Goal: Task Accomplishment & Management: Use online tool/utility

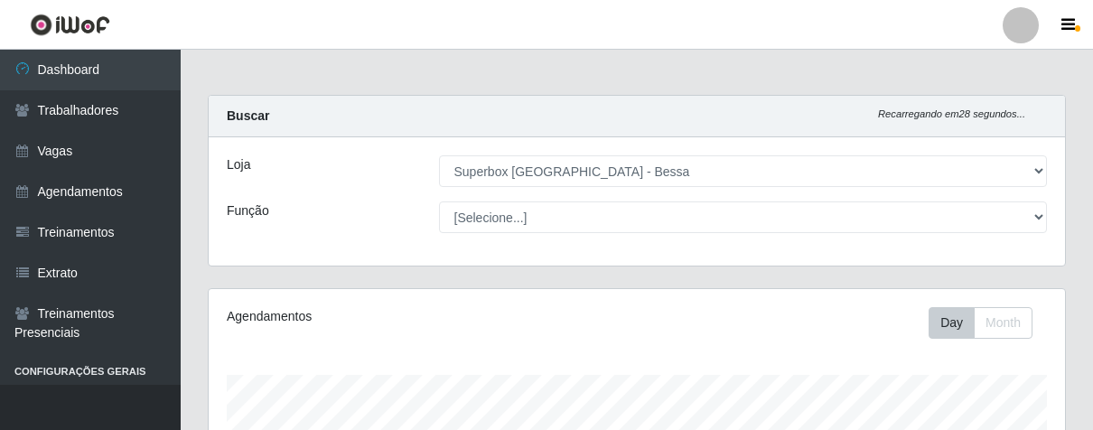
select select "206"
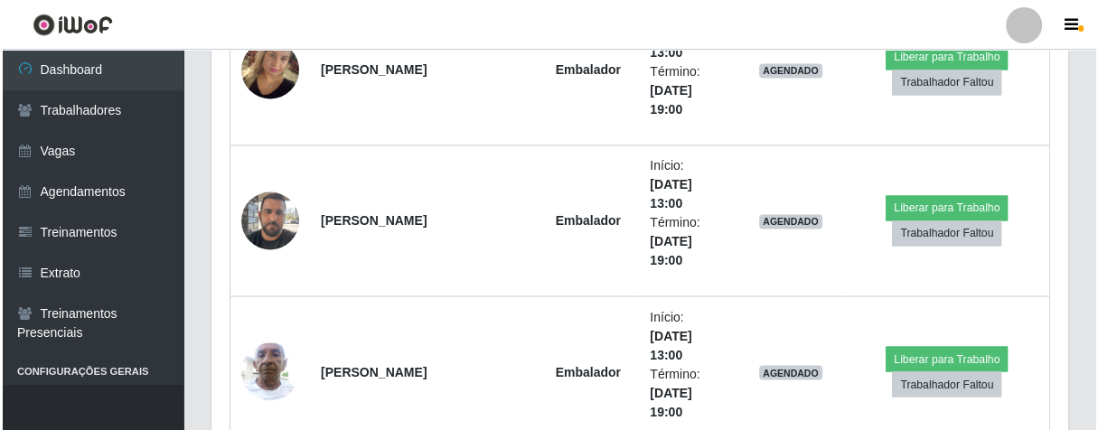
scroll to position [2558, 0]
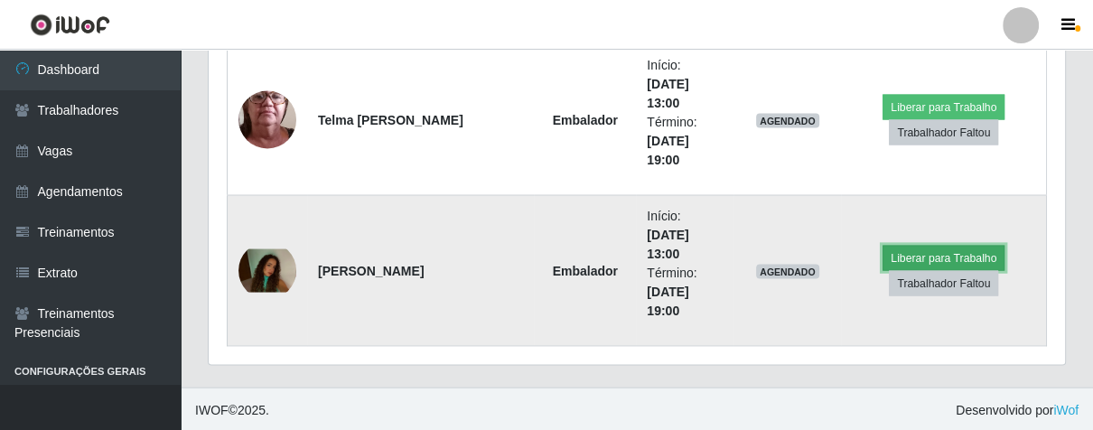
click at [910, 251] on button "Liberar para Trabalho" at bounding box center [944, 258] width 122 height 25
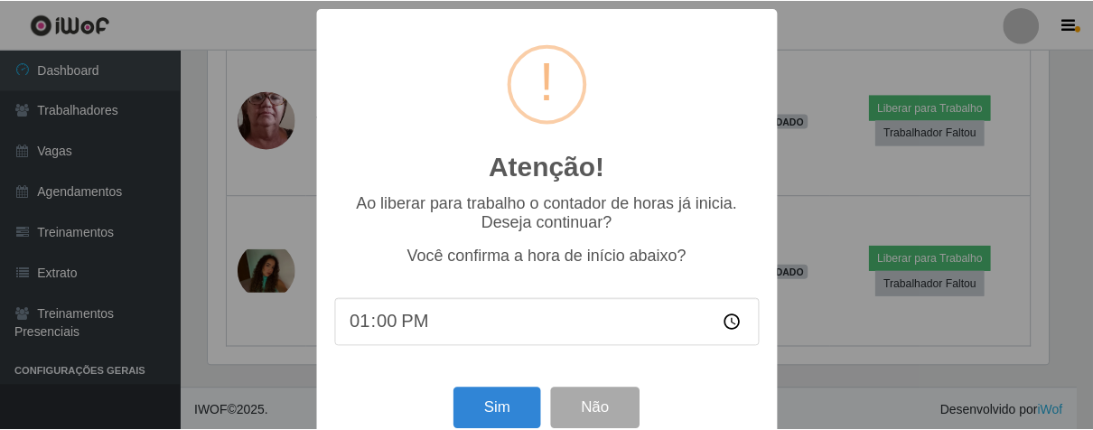
scroll to position [40, 0]
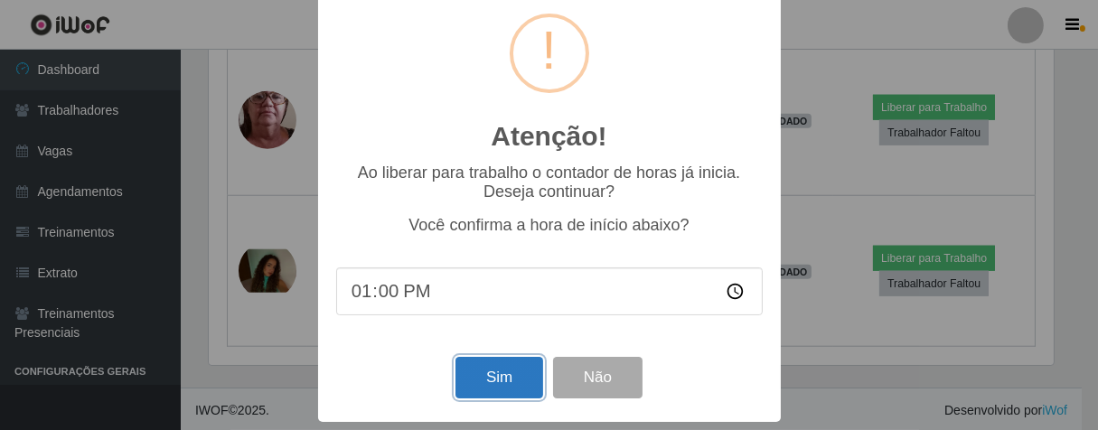
click at [492, 369] on button "Sim" at bounding box center [499, 378] width 88 height 42
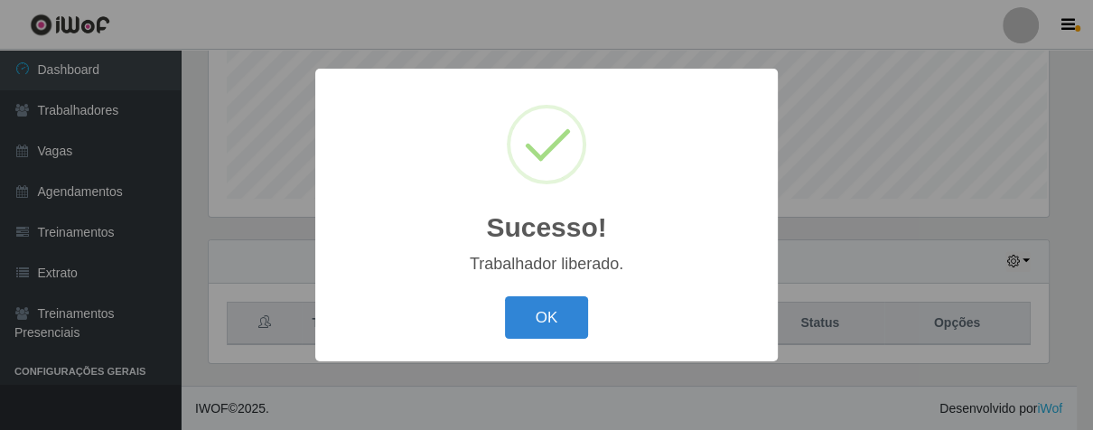
scroll to position [374, 846]
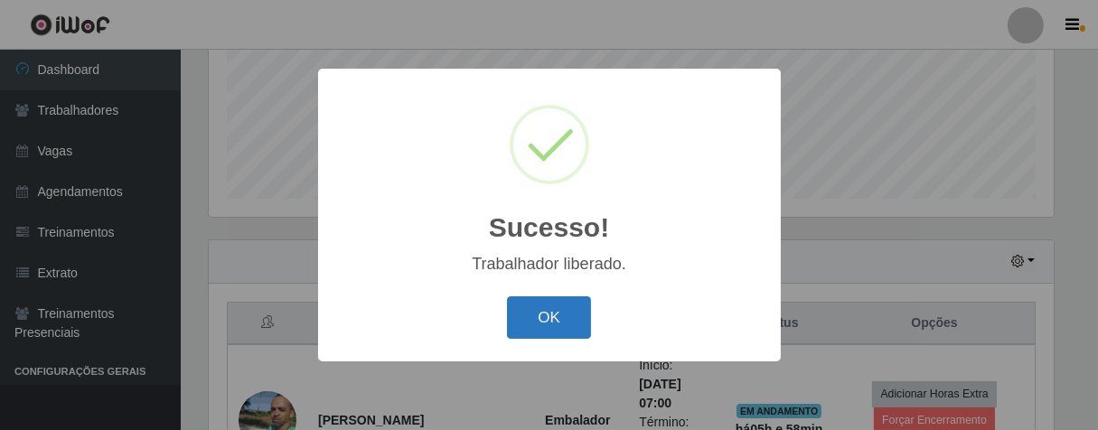
click at [531, 326] on button "OK" at bounding box center [549, 317] width 84 height 42
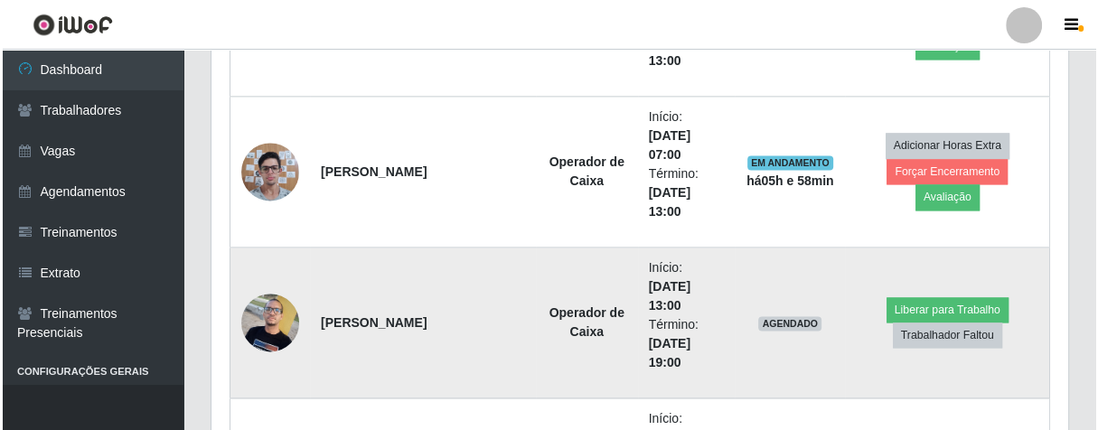
scroll to position [1953, 0]
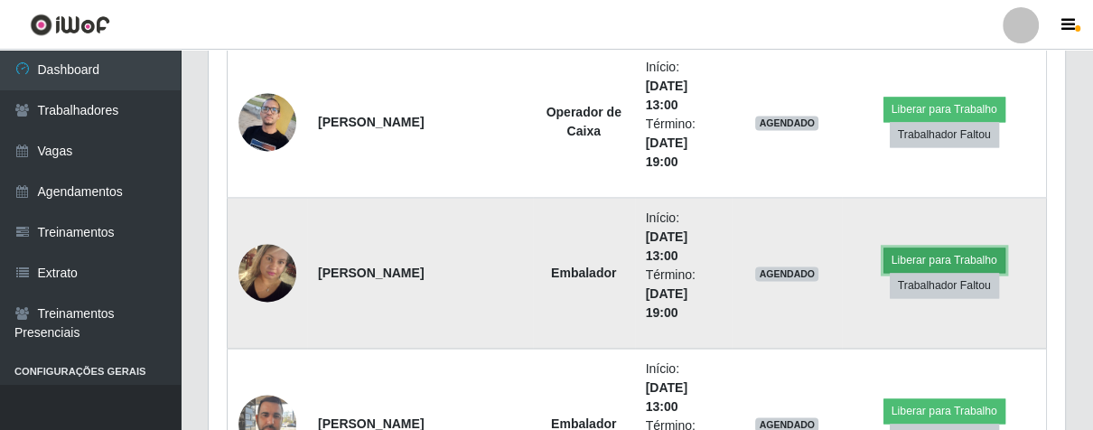
click at [919, 251] on button "Liberar para Trabalho" at bounding box center [945, 260] width 122 height 25
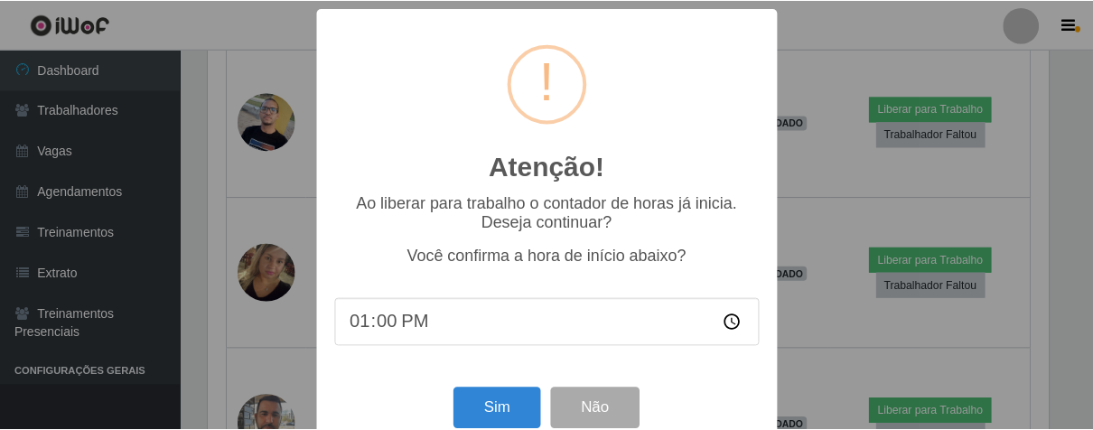
scroll to position [40, 0]
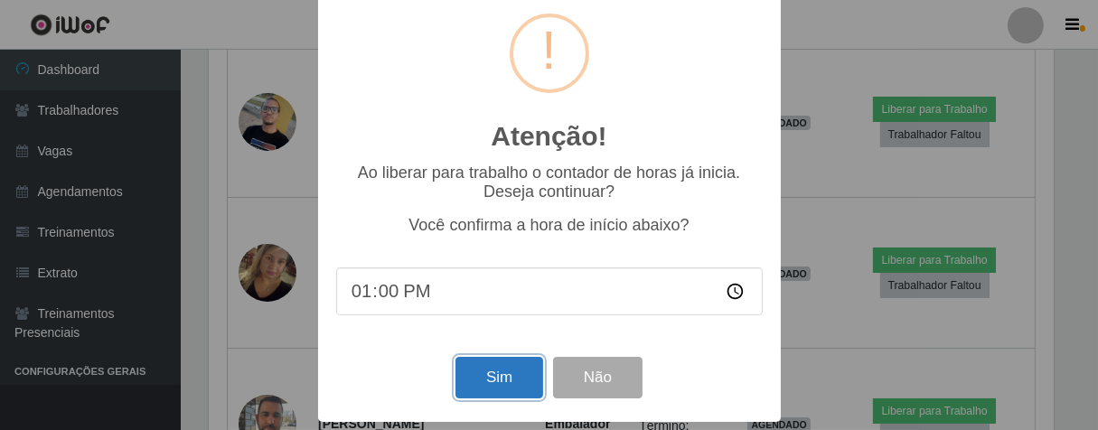
click at [498, 374] on button "Sim" at bounding box center [499, 378] width 88 height 42
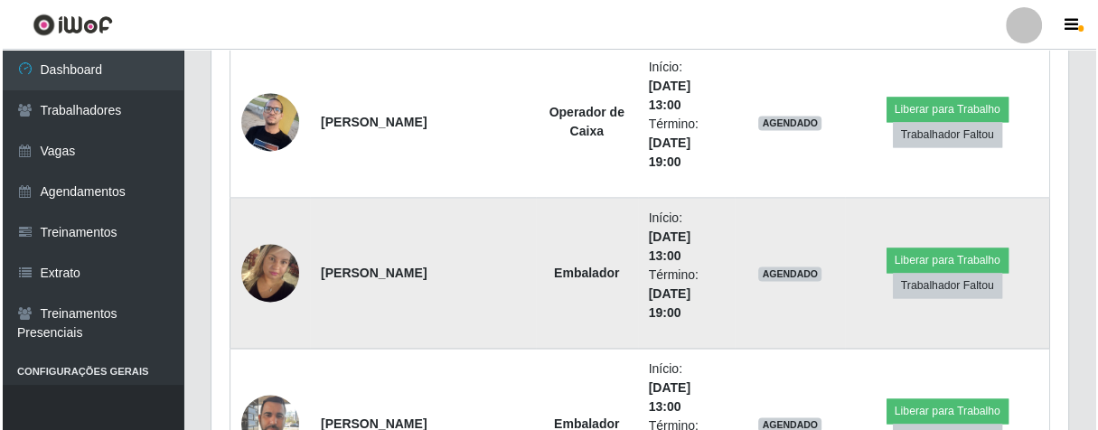
scroll to position [374, 846]
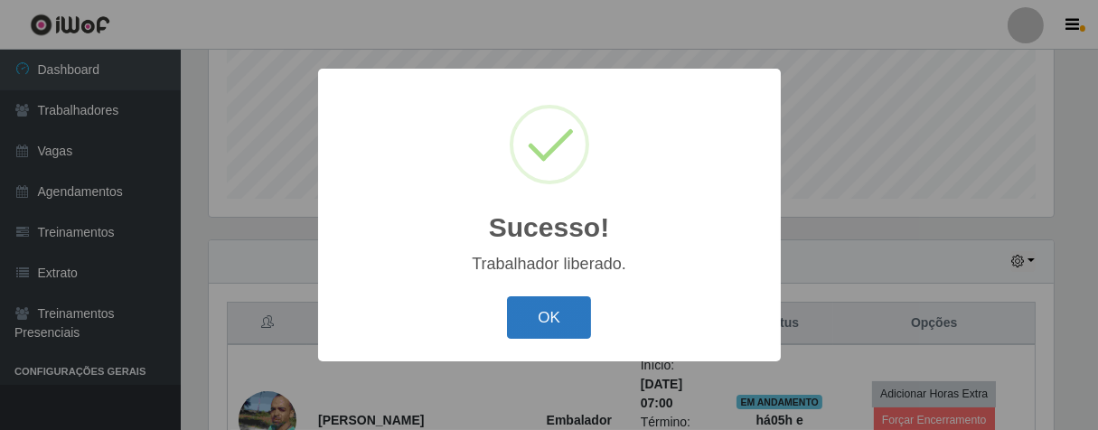
click at [560, 314] on button "OK" at bounding box center [549, 317] width 84 height 42
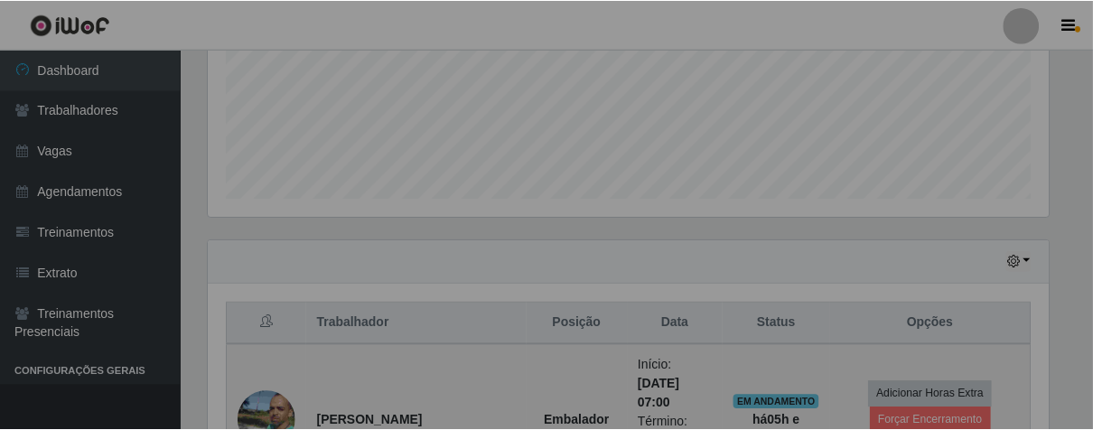
scroll to position [0, 0]
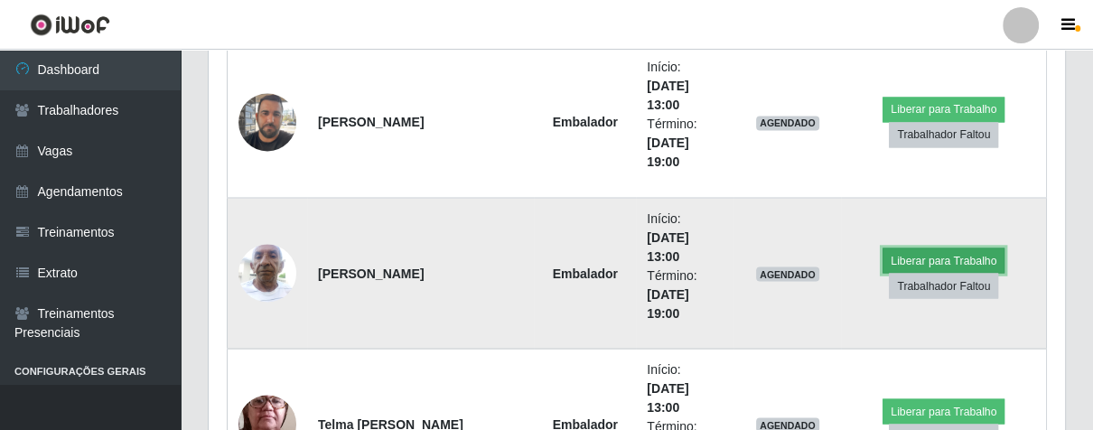
click at [900, 249] on button "Liberar para Trabalho" at bounding box center [944, 260] width 122 height 25
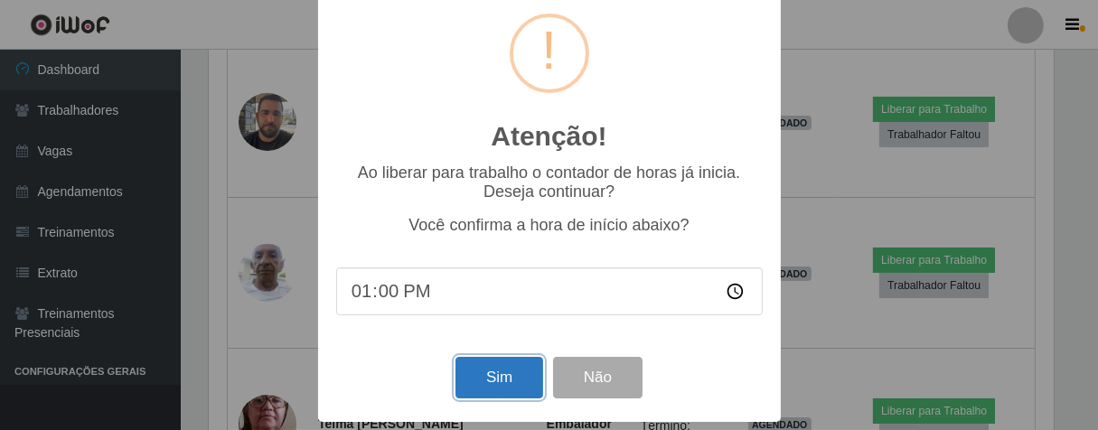
click at [513, 358] on button "Sim" at bounding box center [499, 378] width 88 height 42
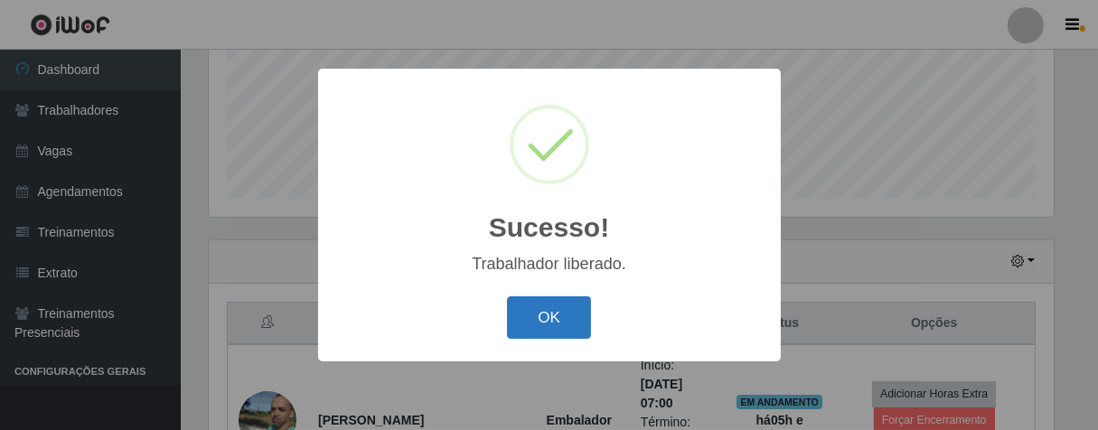
click at [547, 331] on button "OK" at bounding box center [549, 317] width 84 height 42
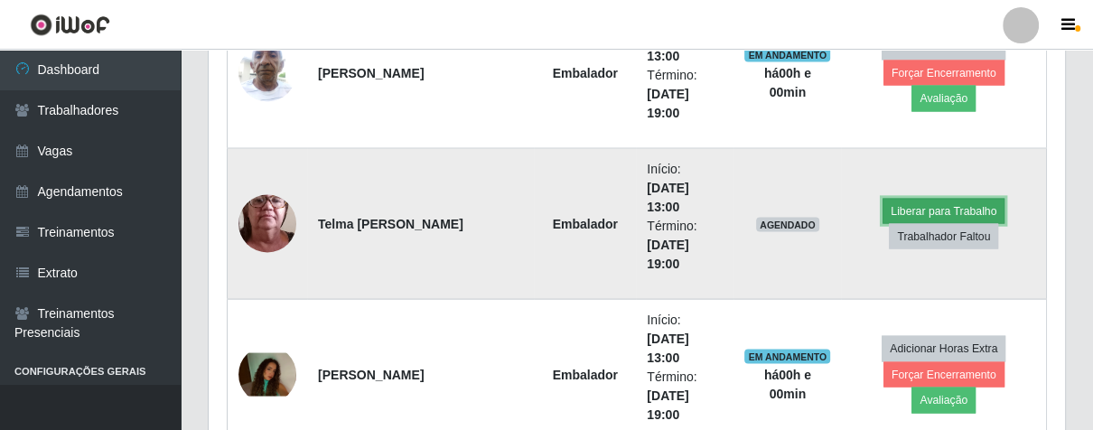
click at [962, 206] on button "Liberar para Trabalho" at bounding box center [944, 210] width 122 height 25
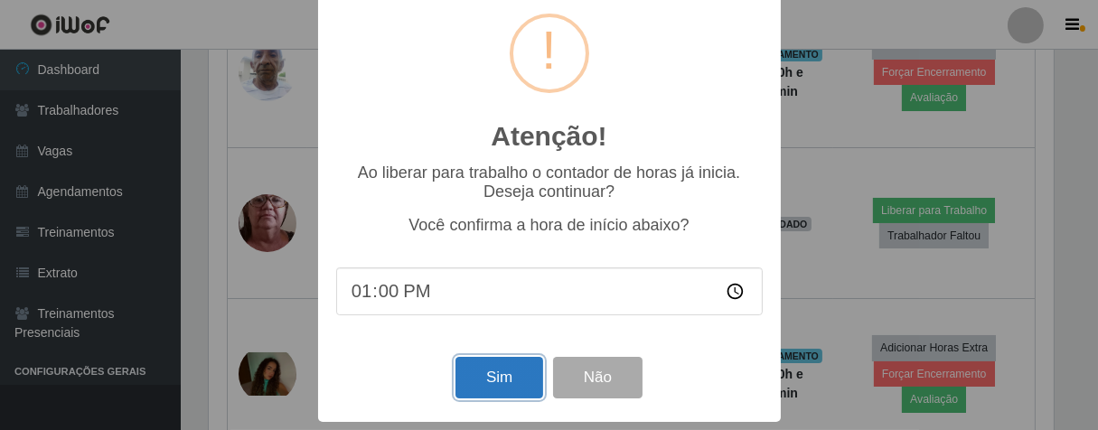
click at [477, 370] on button "Sim" at bounding box center [499, 378] width 88 height 42
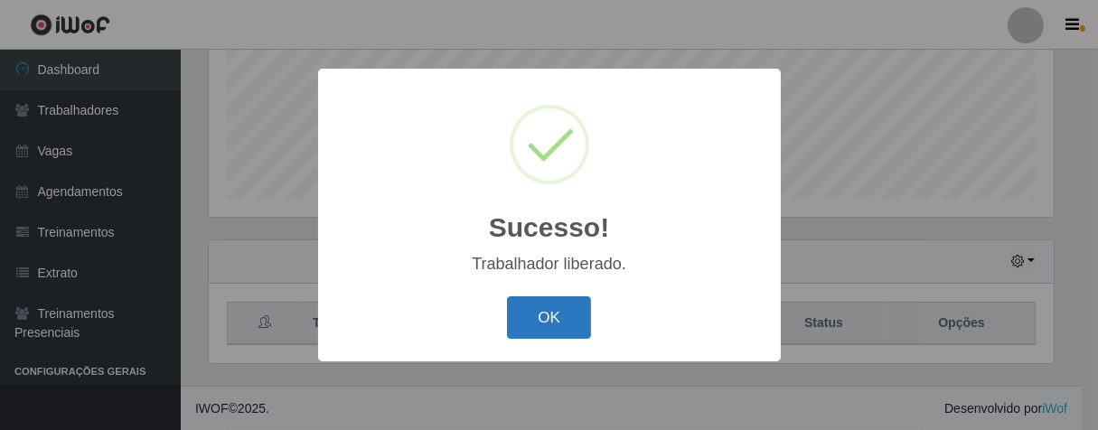
click at [570, 313] on button "OK" at bounding box center [549, 317] width 84 height 42
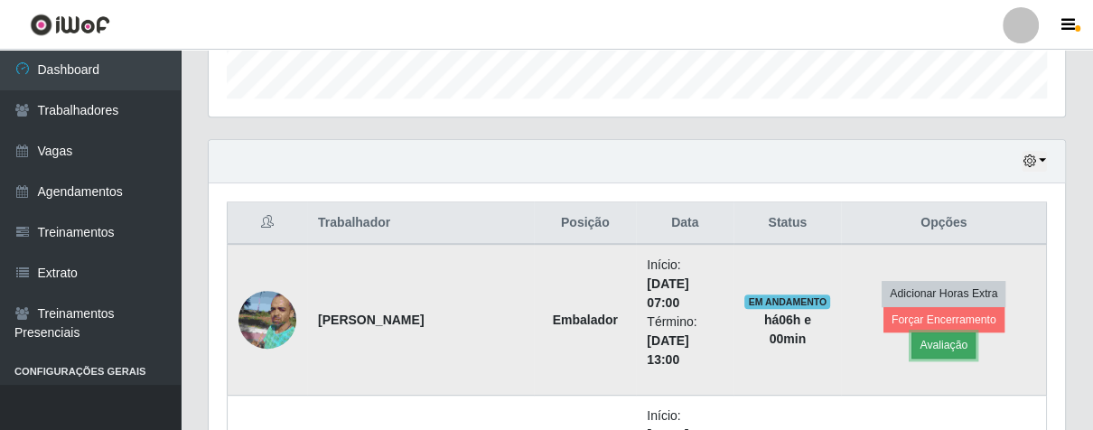
click at [976, 333] on button "Avaliação" at bounding box center [944, 345] width 64 height 25
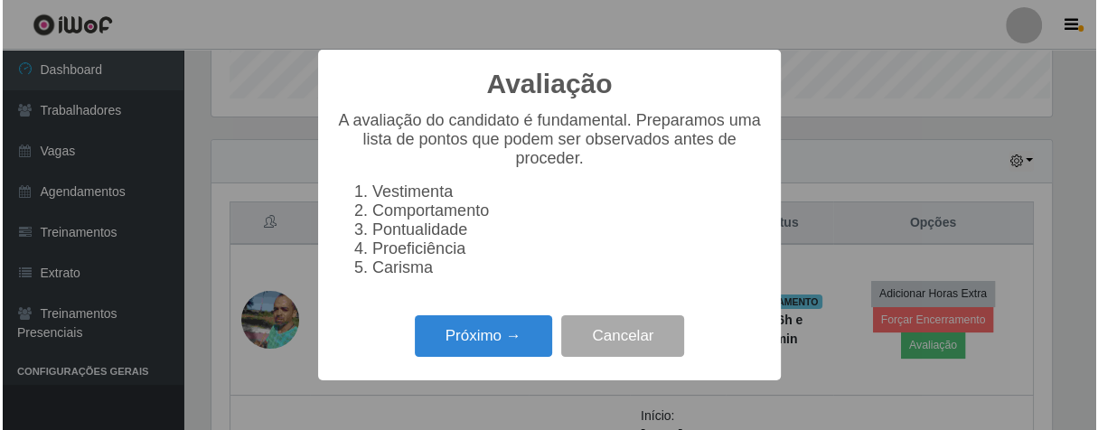
scroll to position [374, 846]
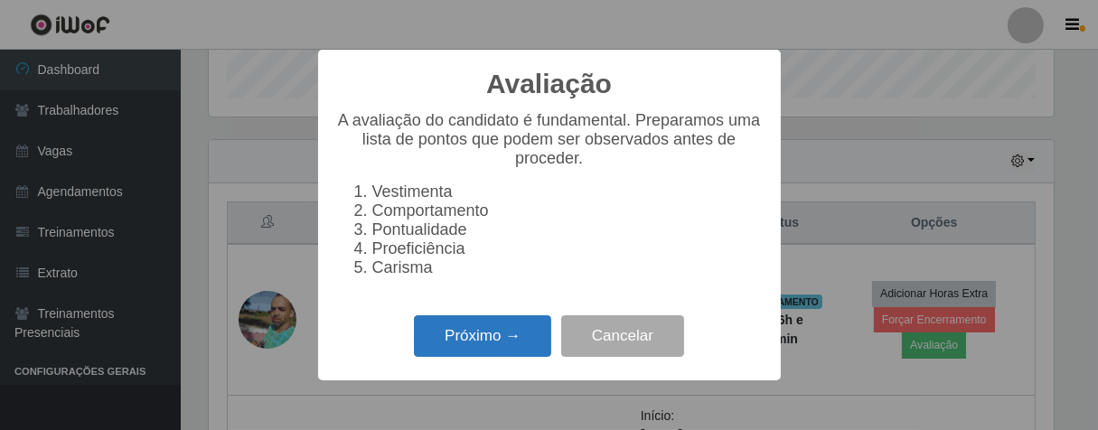
click at [501, 346] on button "Próximo →" at bounding box center [482, 336] width 137 height 42
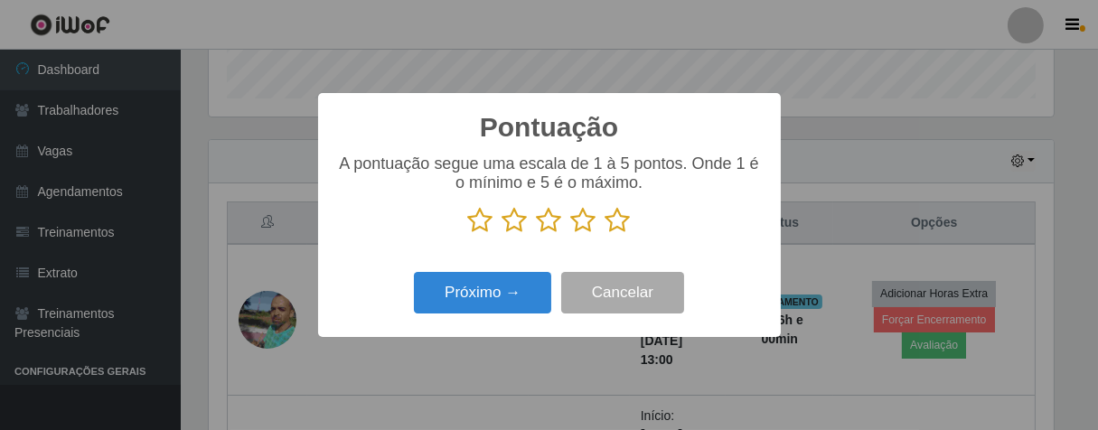
click at [612, 218] on icon at bounding box center [617, 220] width 25 height 27
click at [605, 234] on input "radio" at bounding box center [605, 234] width 0 height 0
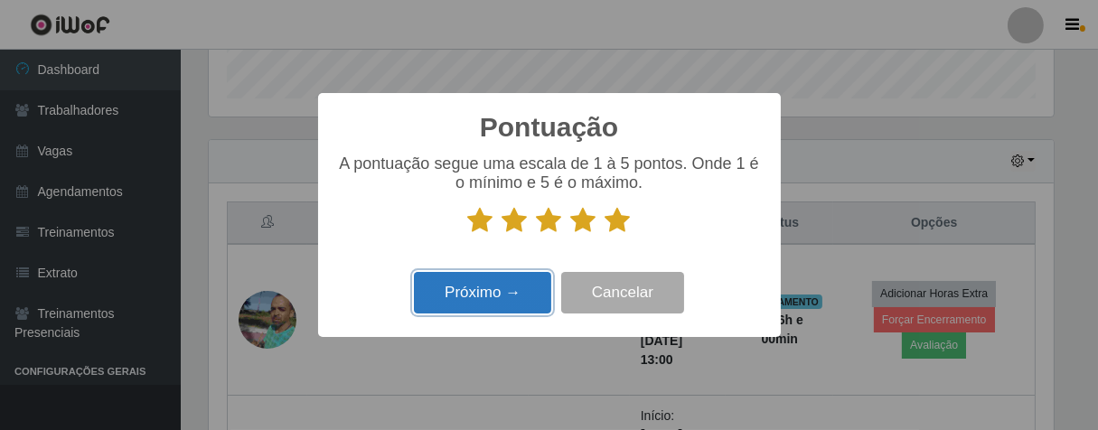
click at [474, 295] on button "Próximo →" at bounding box center [482, 293] width 137 height 42
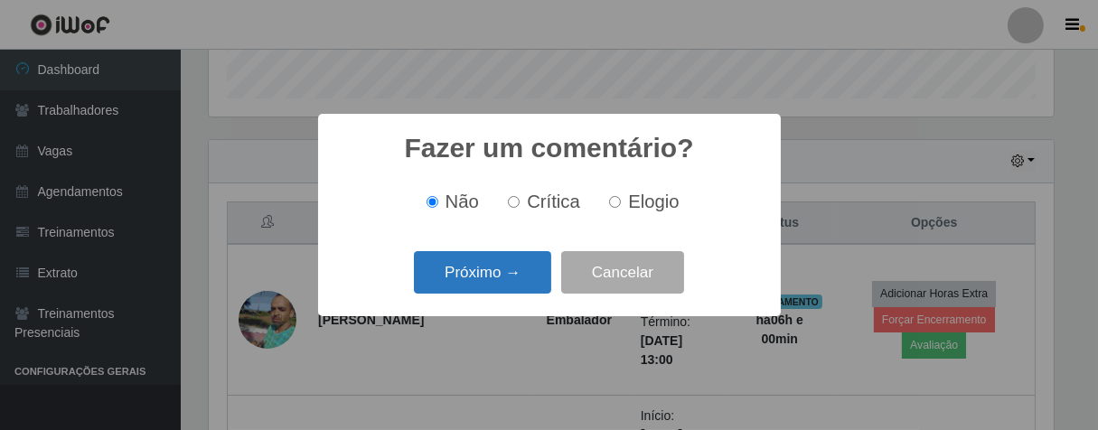
click at [503, 277] on button "Próximo →" at bounding box center [482, 272] width 137 height 42
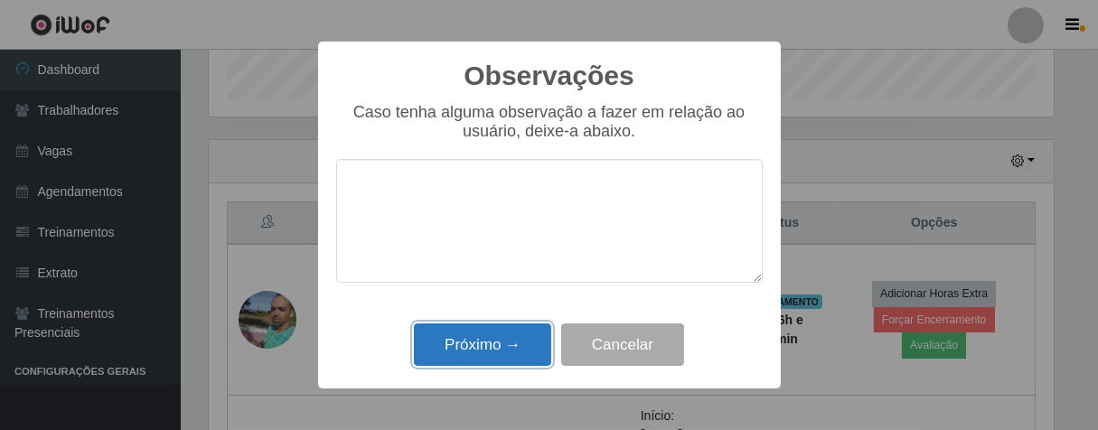
click at [497, 338] on button "Próximo →" at bounding box center [482, 344] width 137 height 42
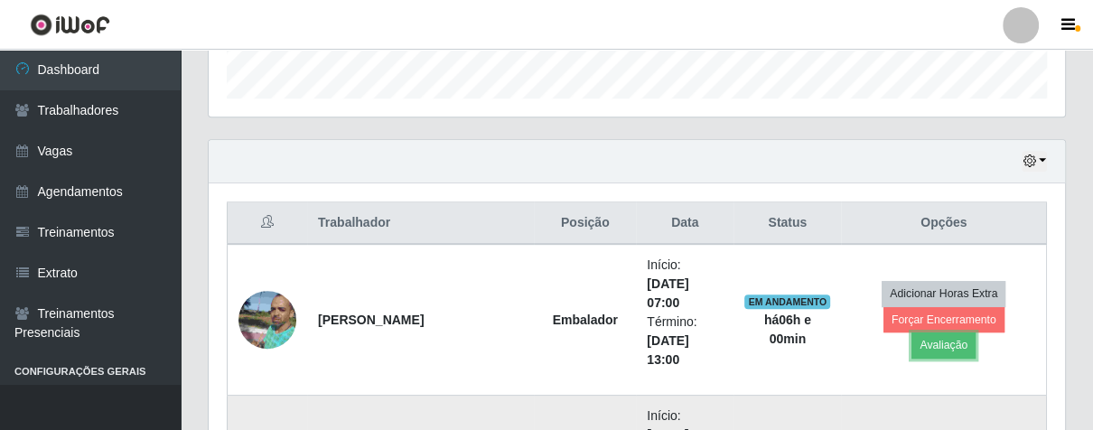
scroll to position [374, 856]
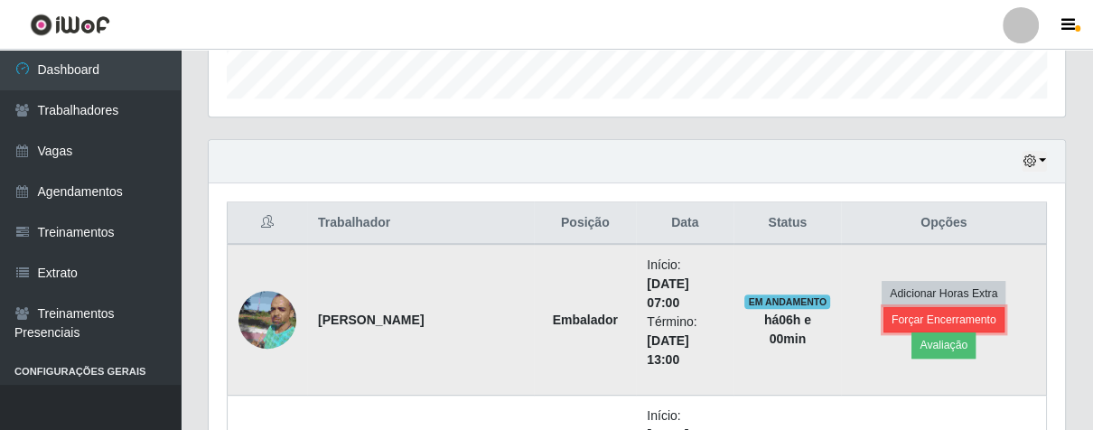
click at [884, 333] on button "Forçar Encerramento" at bounding box center [944, 319] width 121 height 25
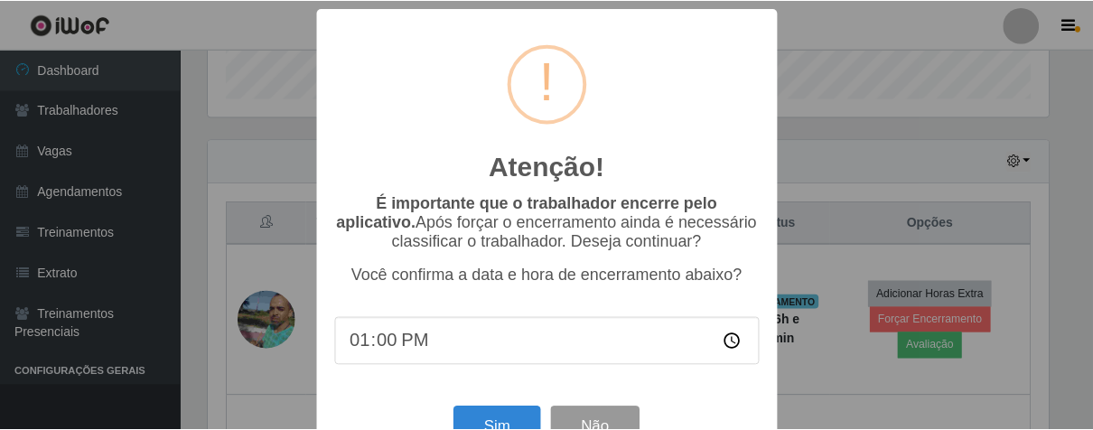
scroll to position [62, 0]
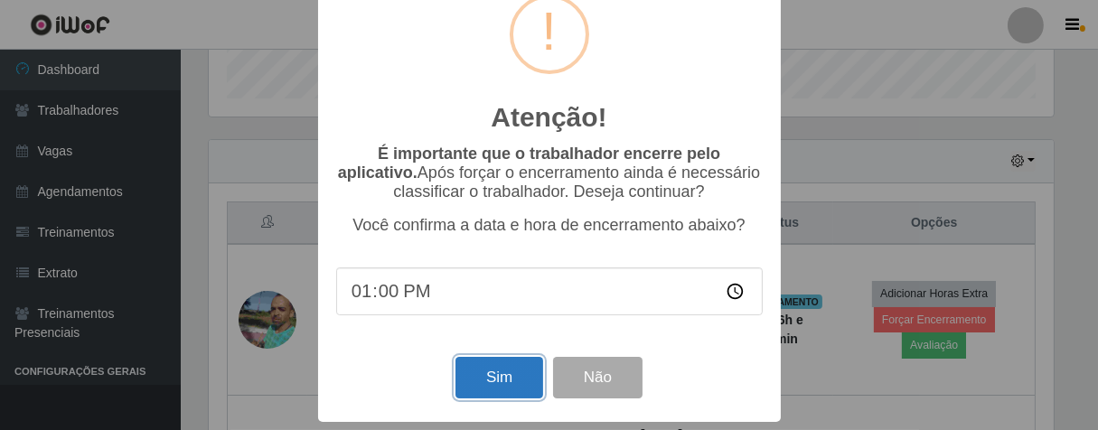
click at [524, 377] on button "Sim" at bounding box center [499, 378] width 88 height 42
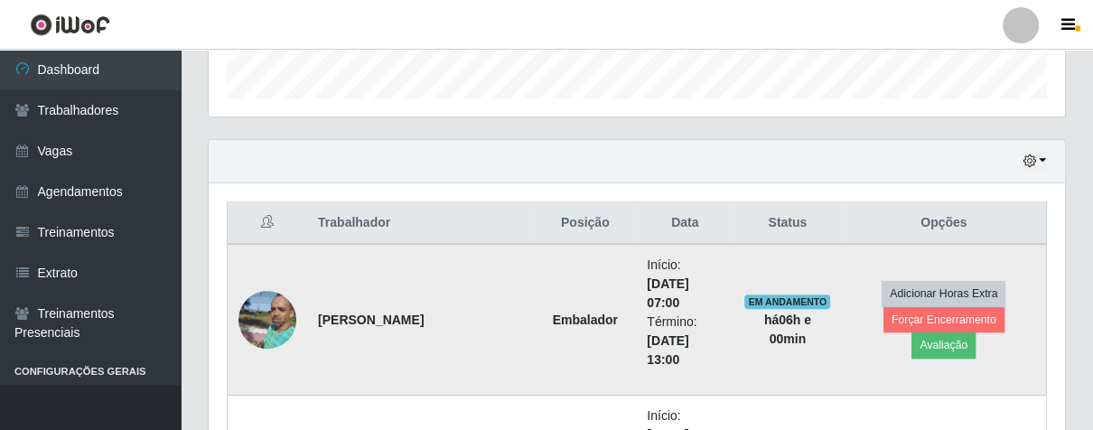
scroll to position [374, 846]
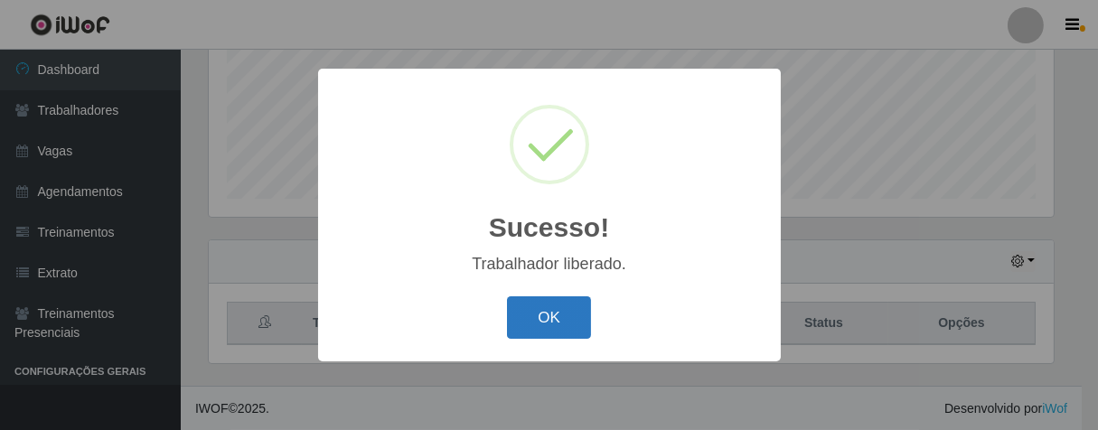
click at [575, 330] on button "OK" at bounding box center [549, 317] width 84 height 42
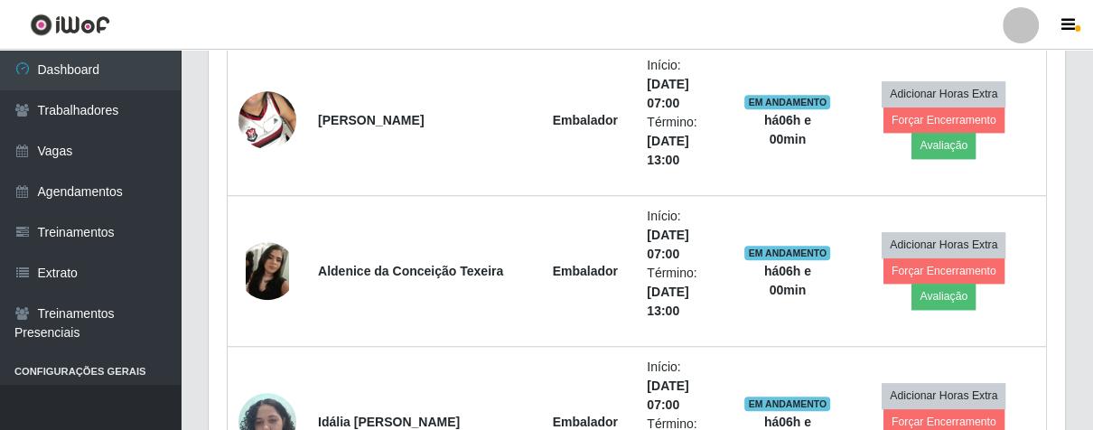
scroll to position [1251, 0]
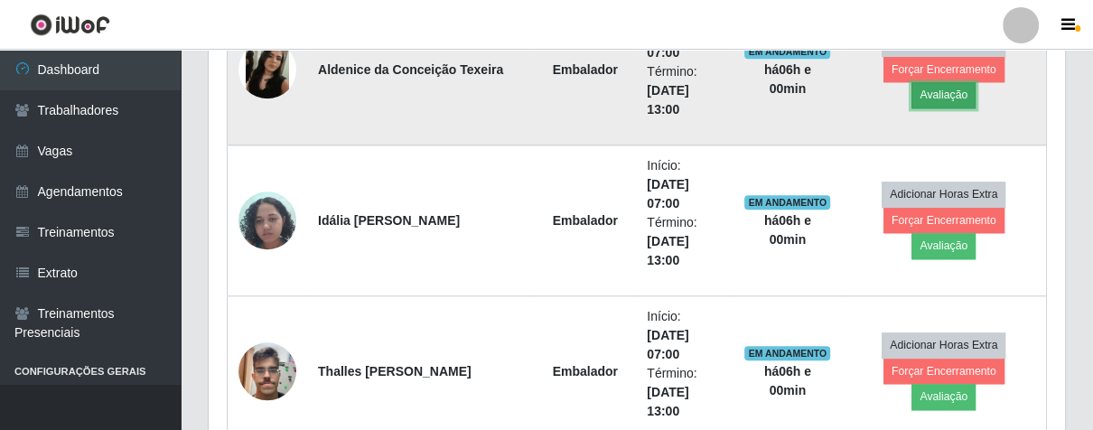
click at [976, 86] on button "Avaliação" at bounding box center [944, 94] width 64 height 25
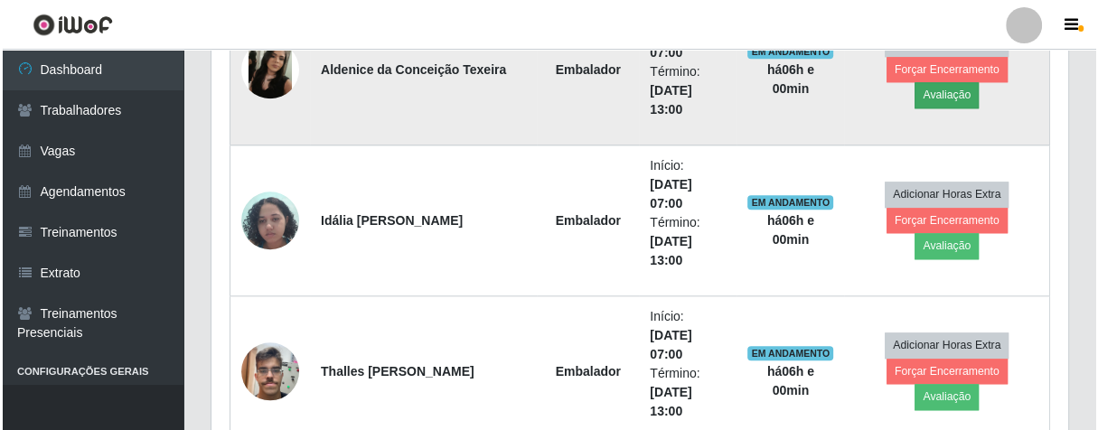
scroll to position [374, 846]
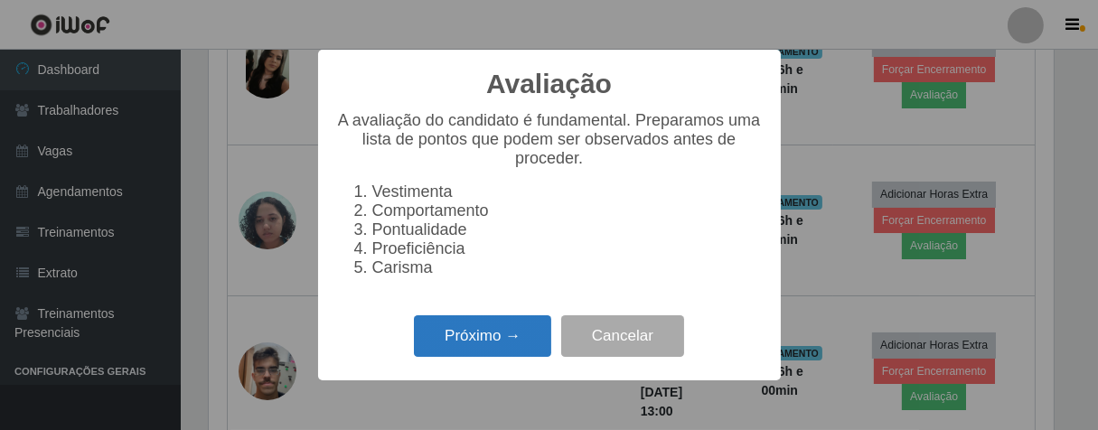
click at [492, 346] on button "Próximo →" at bounding box center [482, 336] width 137 height 42
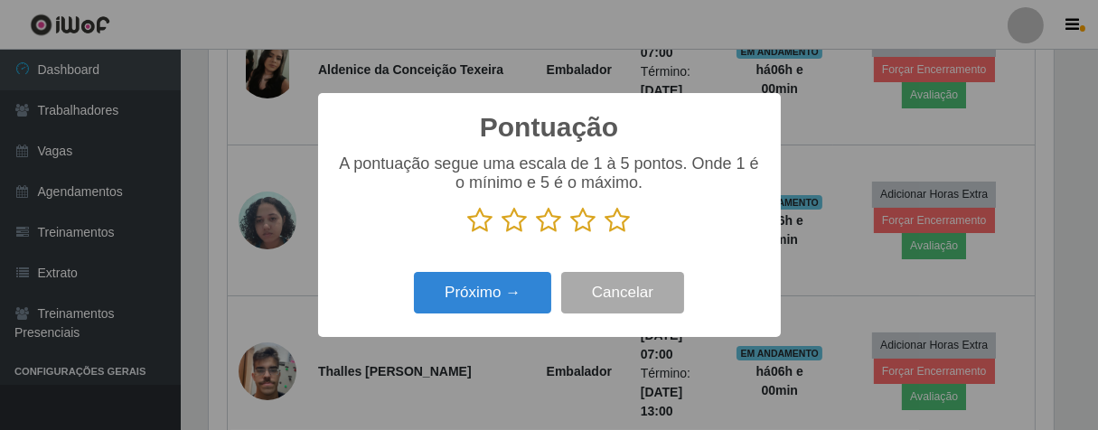
scroll to position [903192, 902722]
click at [614, 225] on icon at bounding box center [617, 220] width 25 height 27
click at [605, 234] on input "radio" at bounding box center [605, 234] width 0 height 0
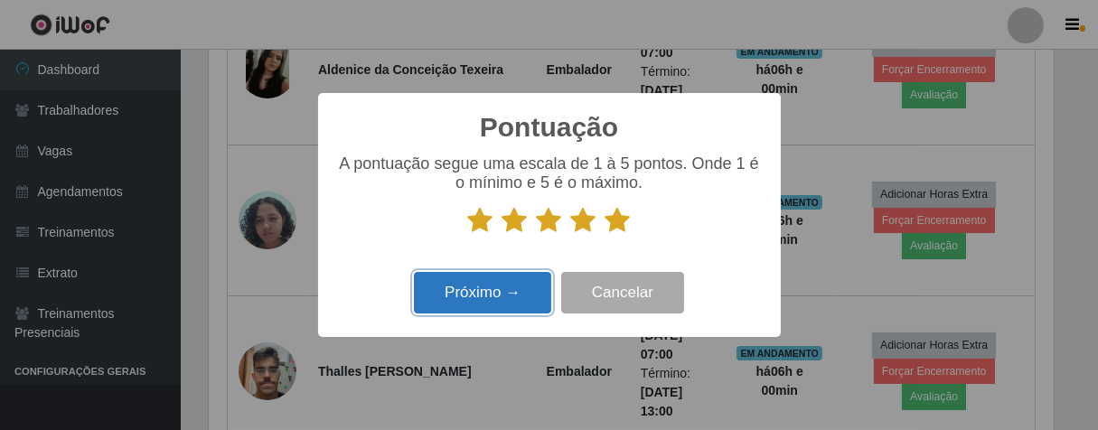
click at [471, 295] on button "Próximo →" at bounding box center [482, 293] width 137 height 42
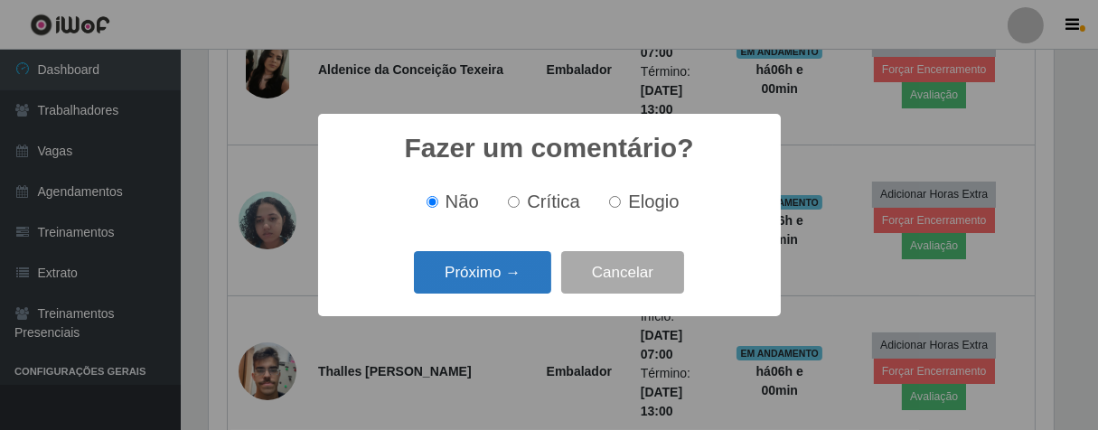
click at [477, 276] on button "Próximo →" at bounding box center [482, 272] width 137 height 42
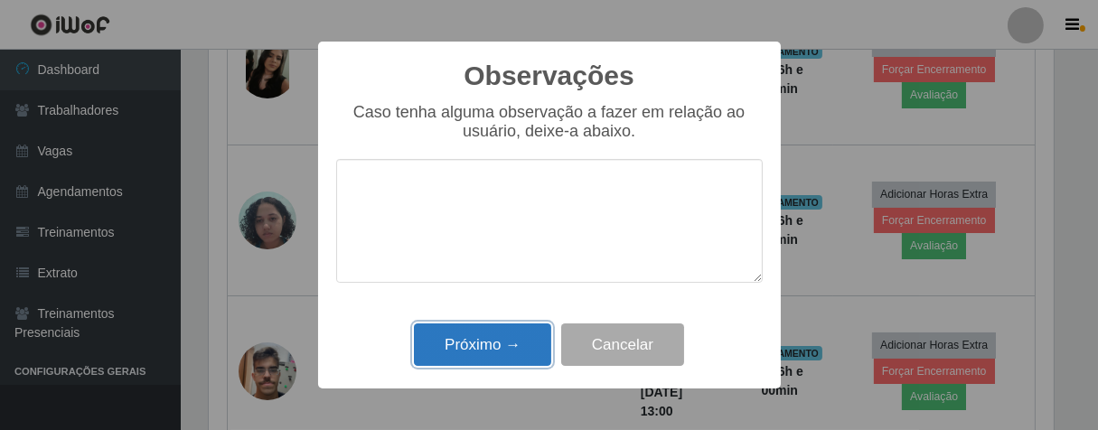
click at [498, 345] on button "Próximo →" at bounding box center [482, 344] width 137 height 42
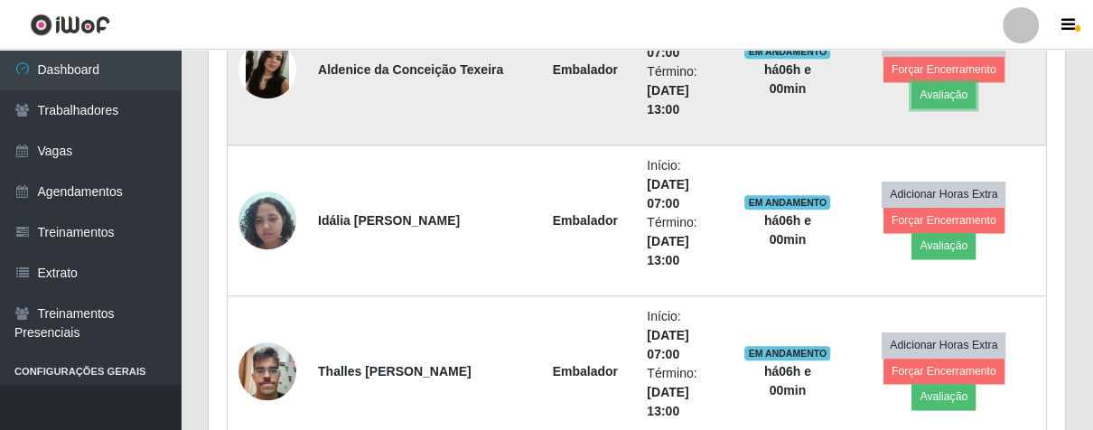
scroll to position [374, 856]
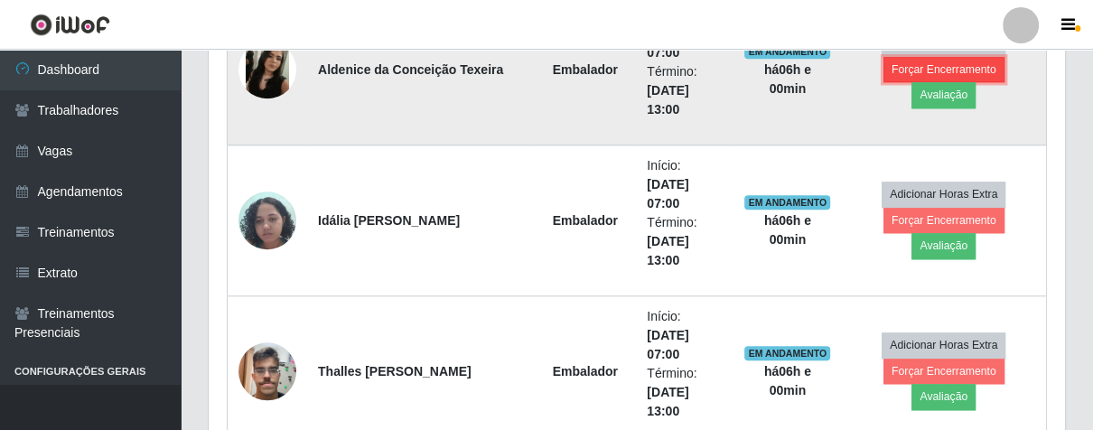
click at [917, 80] on button "Forçar Encerramento" at bounding box center [944, 69] width 121 height 25
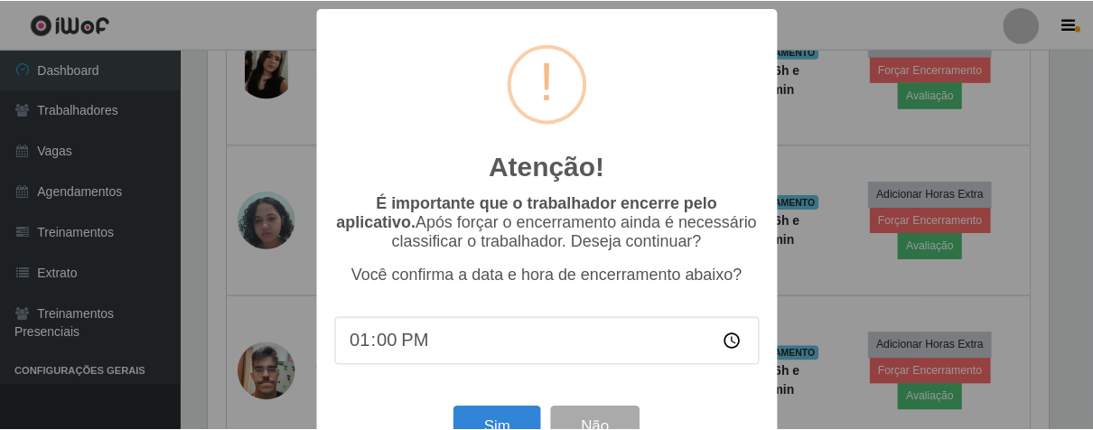
scroll to position [62, 0]
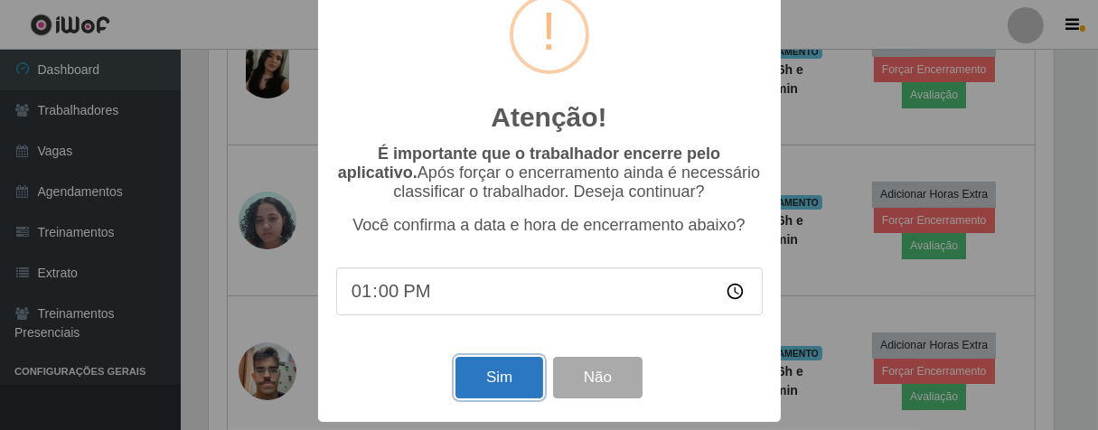
click at [477, 376] on button "Sim" at bounding box center [499, 378] width 88 height 42
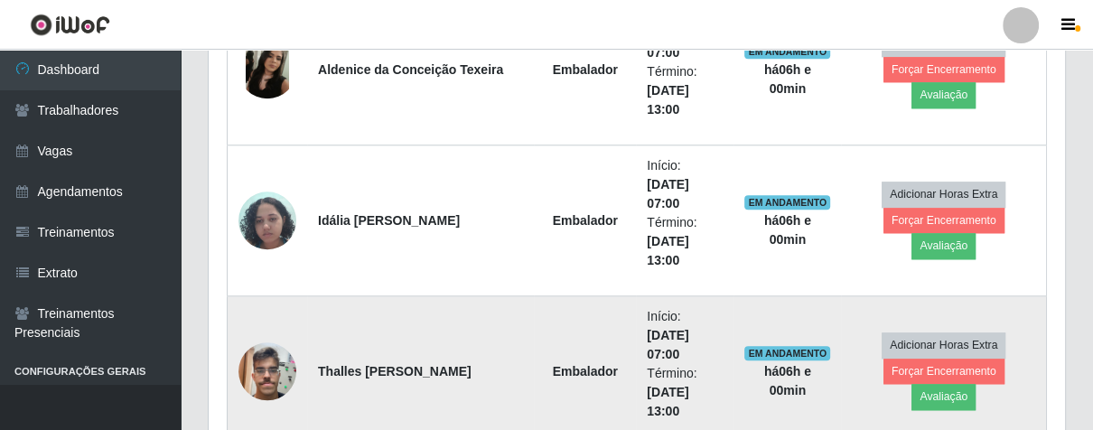
scroll to position [374, 846]
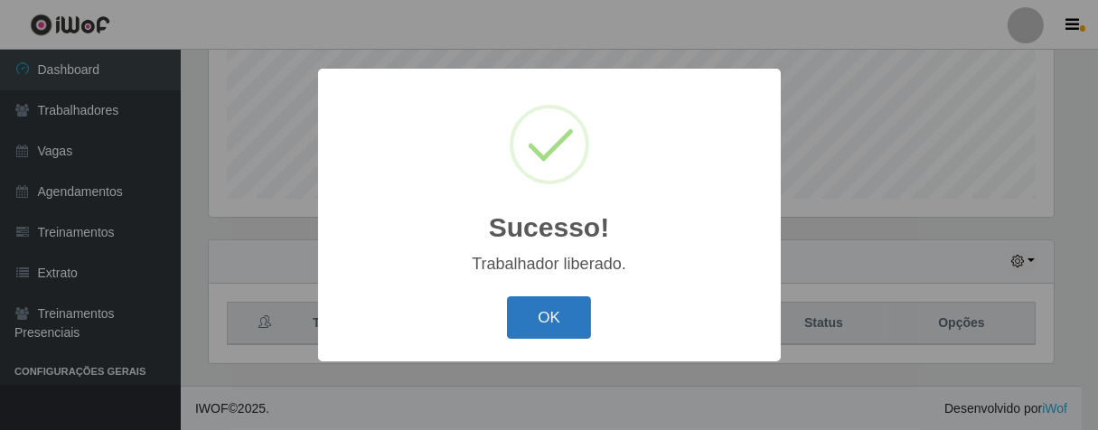
drag, startPoint x: 530, startPoint y: 305, endPoint x: 532, endPoint y: 329, distance: 24.5
click at [532, 329] on button "OK" at bounding box center [549, 317] width 84 height 42
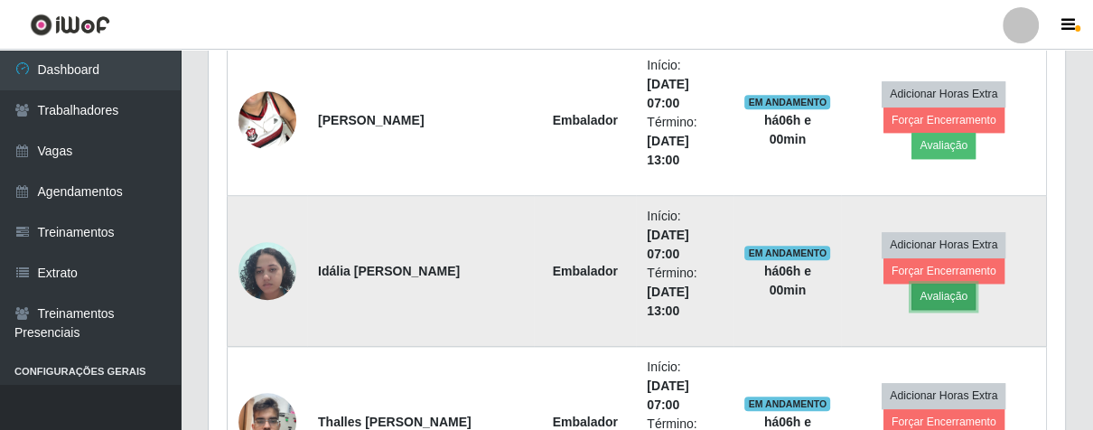
click at [976, 284] on button "Avaliação" at bounding box center [944, 296] width 64 height 25
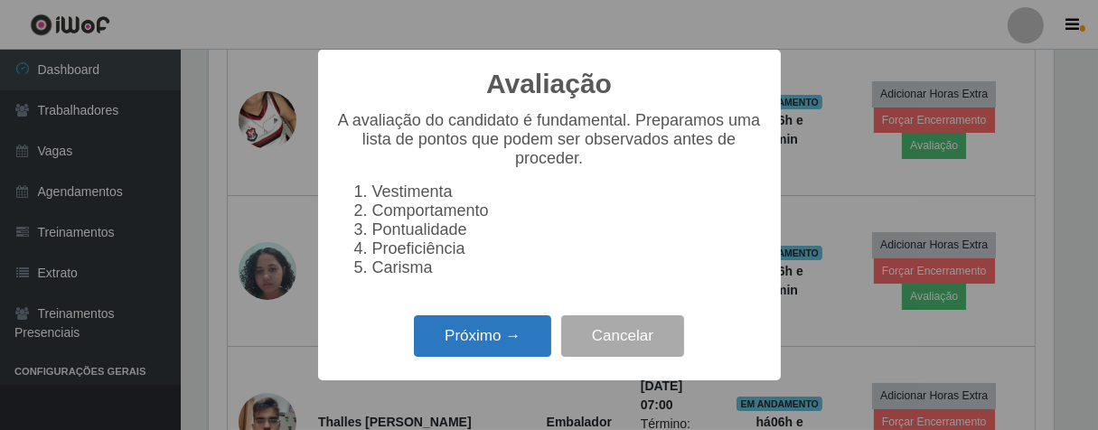
click at [520, 347] on button "Próximo →" at bounding box center [482, 336] width 137 height 42
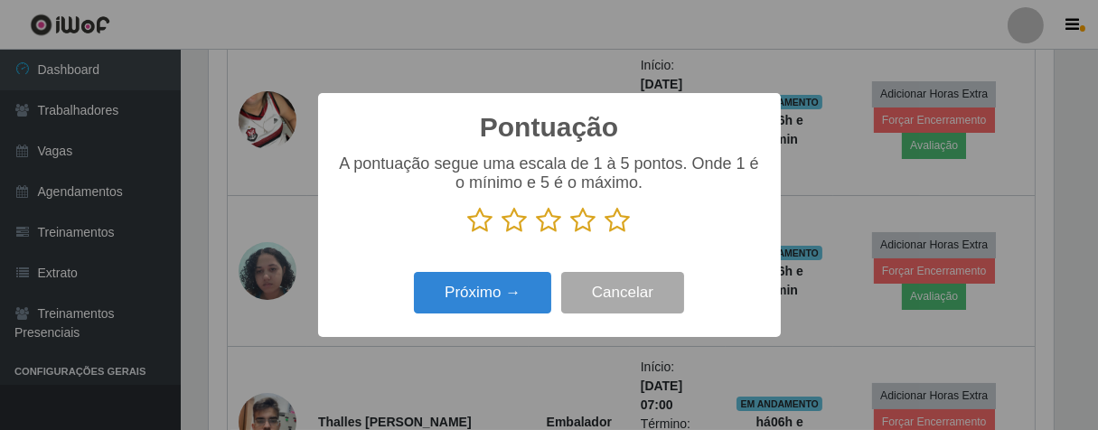
click at [614, 227] on icon at bounding box center [617, 220] width 25 height 27
click at [605, 234] on input "radio" at bounding box center [605, 234] width 0 height 0
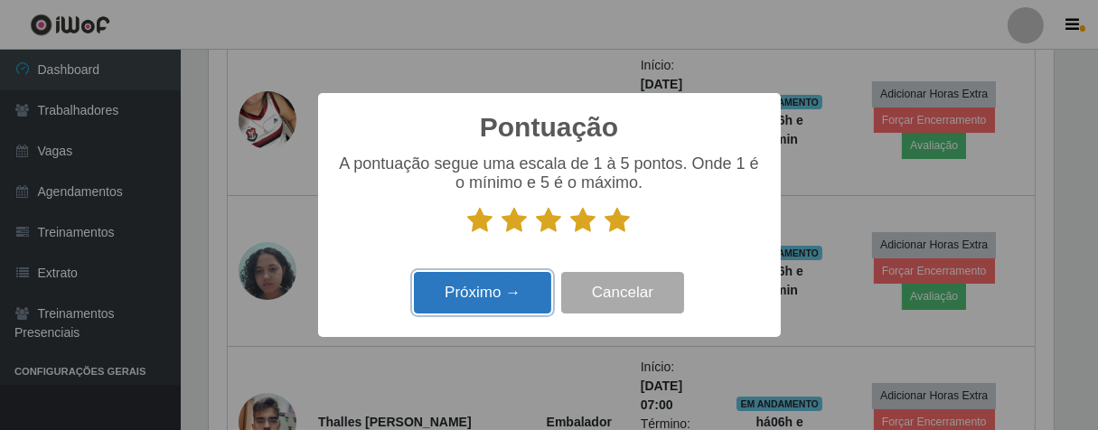
click at [507, 297] on button "Próximo →" at bounding box center [482, 293] width 137 height 42
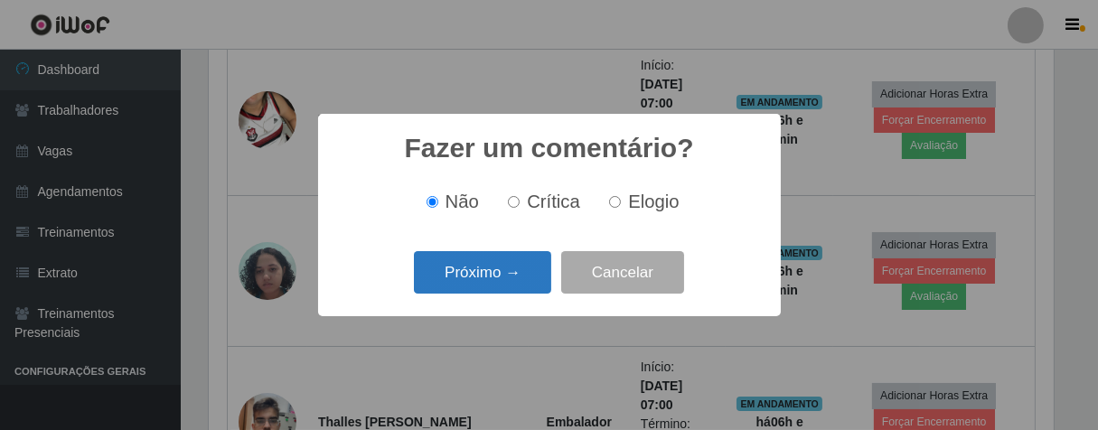
click at [519, 272] on button "Próximo →" at bounding box center [482, 272] width 137 height 42
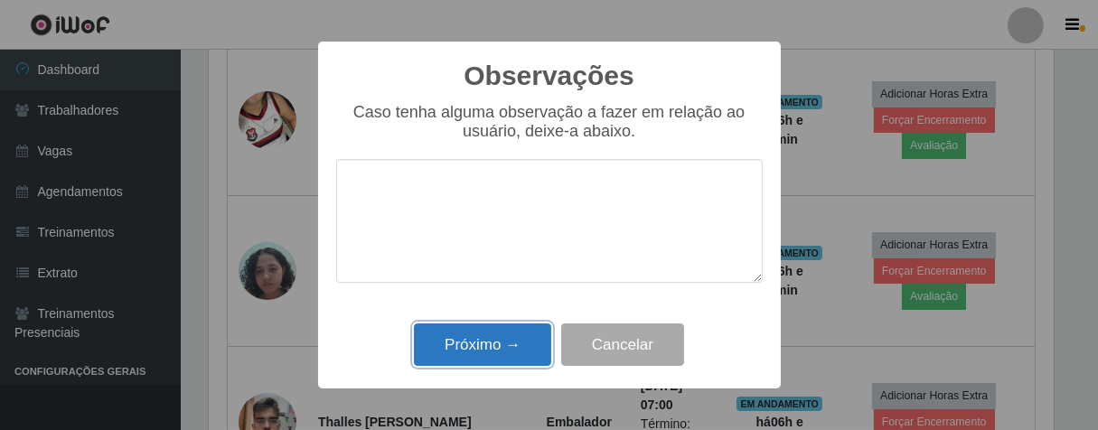
click at [512, 342] on button "Próximo →" at bounding box center [482, 344] width 137 height 42
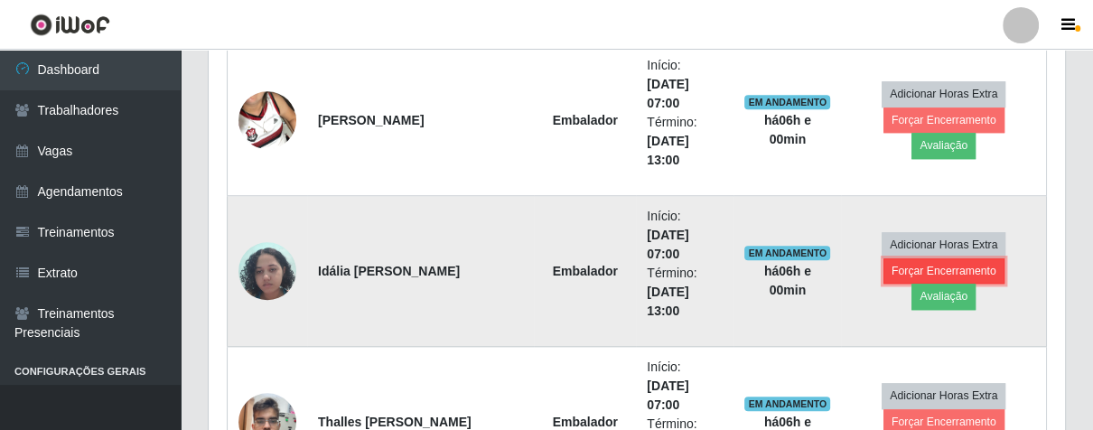
click at [884, 277] on button "Forçar Encerramento" at bounding box center [944, 270] width 121 height 25
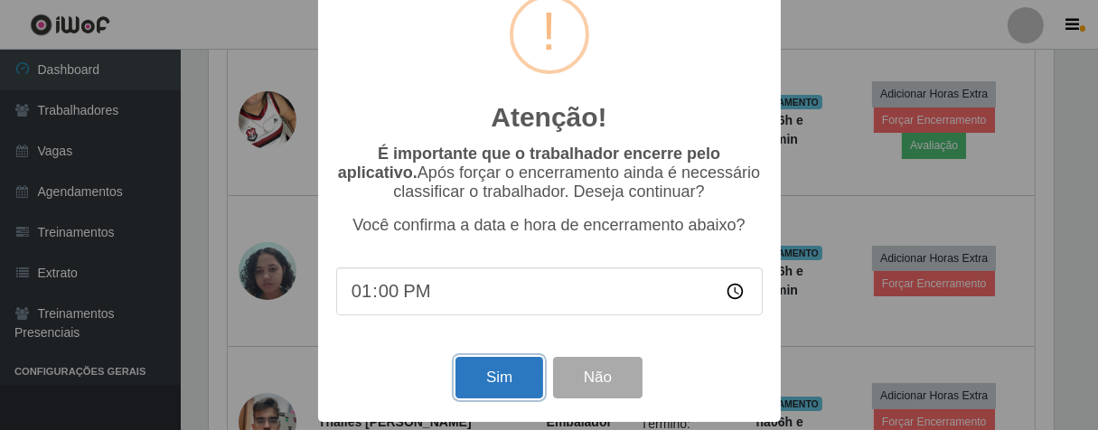
click at [467, 370] on button "Sim" at bounding box center [499, 378] width 88 height 42
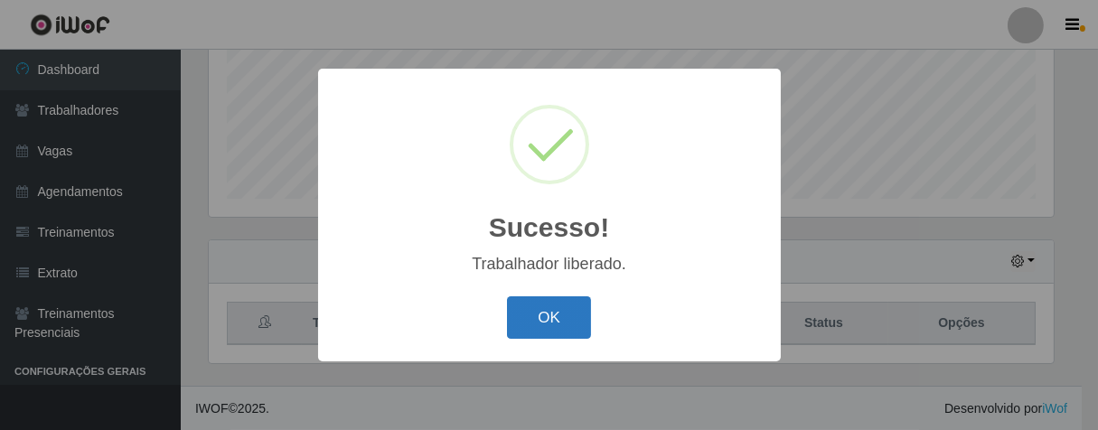
click at [562, 315] on button "OK" at bounding box center [549, 317] width 84 height 42
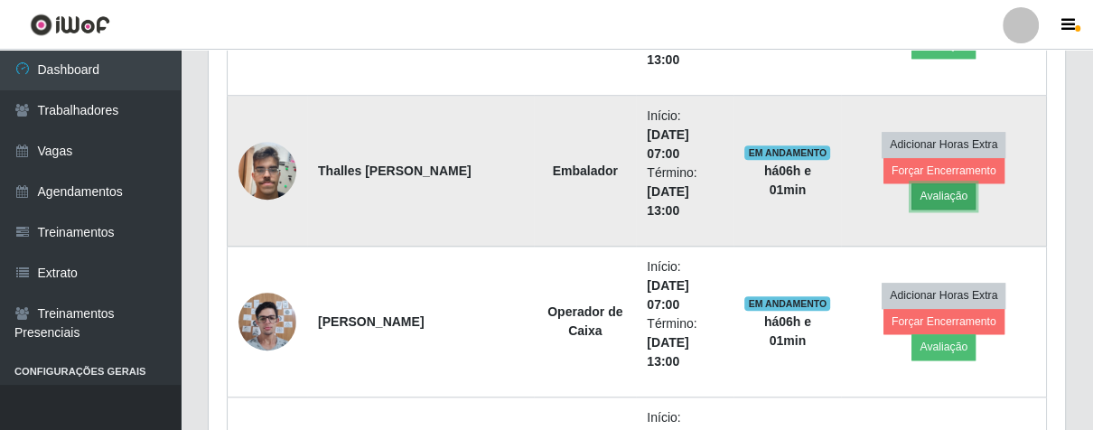
click at [976, 184] on button "Avaliação" at bounding box center [944, 195] width 64 height 25
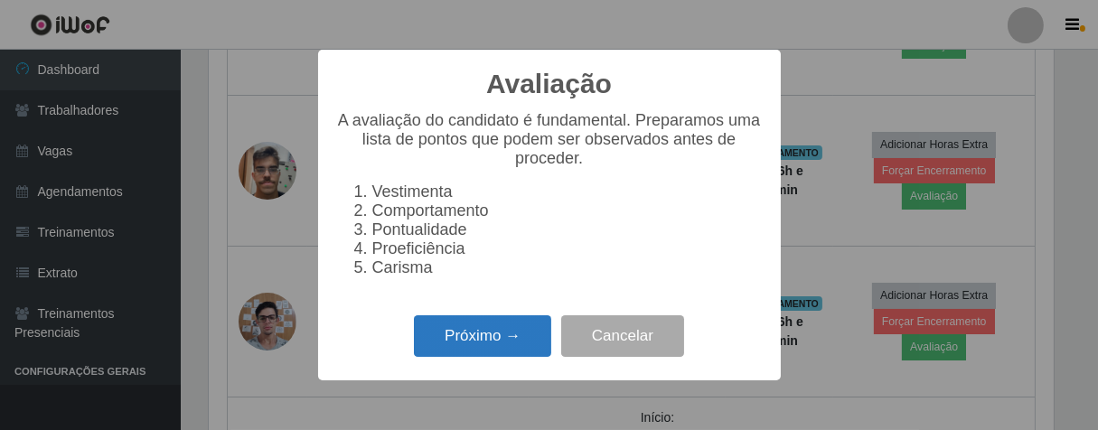
click at [485, 341] on button "Próximo →" at bounding box center [482, 336] width 137 height 42
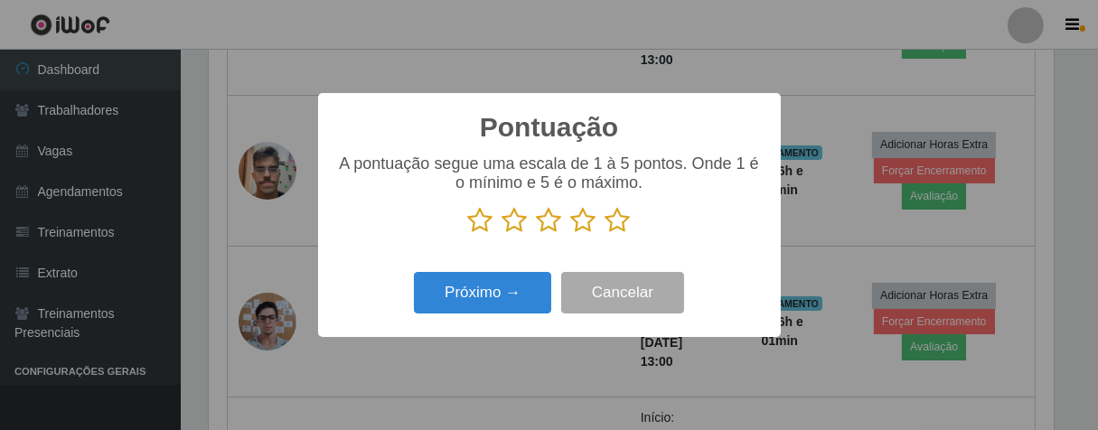
click at [622, 221] on icon at bounding box center [617, 220] width 25 height 27
click at [605, 234] on input "radio" at bounding box center [605, 234] width 0 height 0
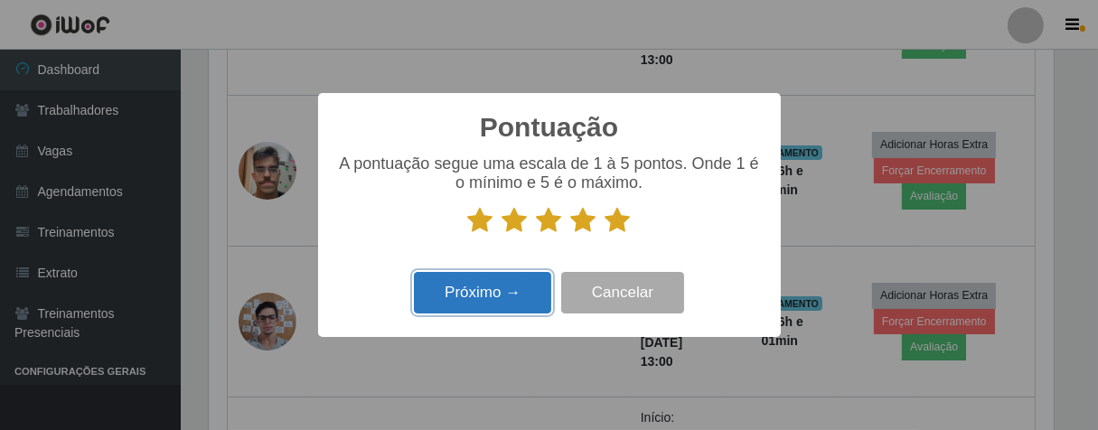
click at [501, 298] on button "Próximo →" at bounding box center [482, 293] width 137 height 42
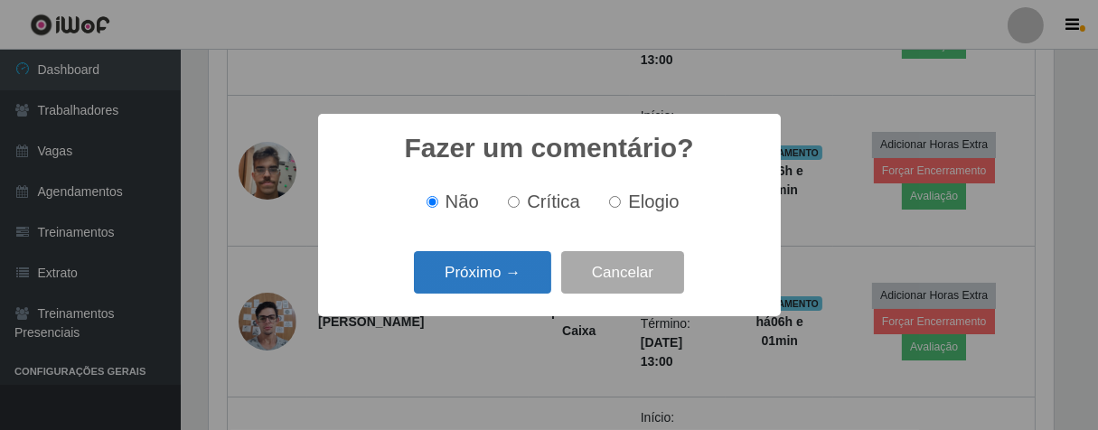
click at [508, 283] on button "Próximo →" at bounding box center [482, 272] width 137 height 42
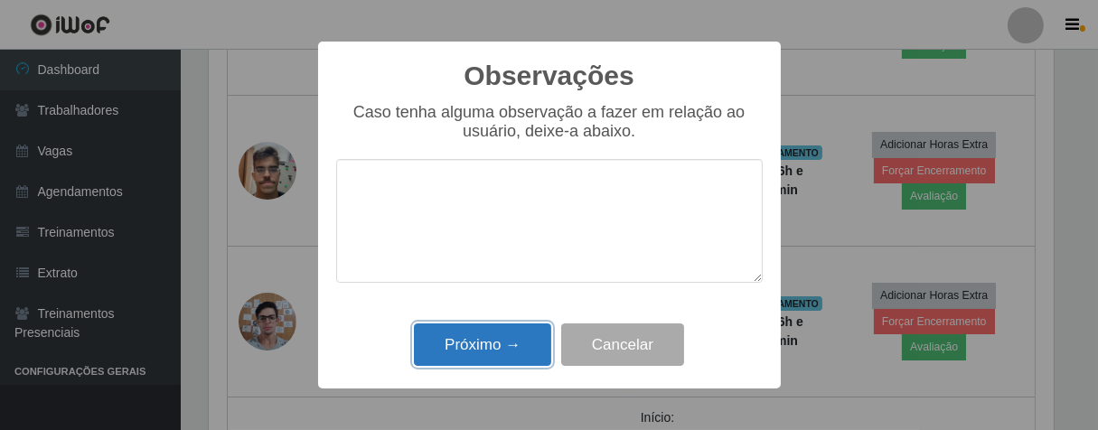
click at [483, 331] on button "Próximo →" at bounding box center [482, 344] width 137 height 42
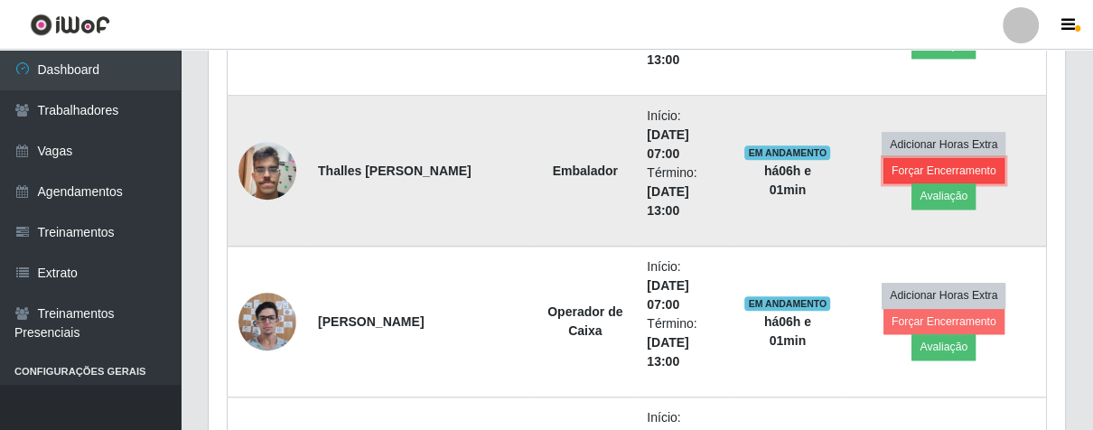
click at [887, 180] on button "Forçar Encerramento" at bounding box center [944, 170] width 121 height 25
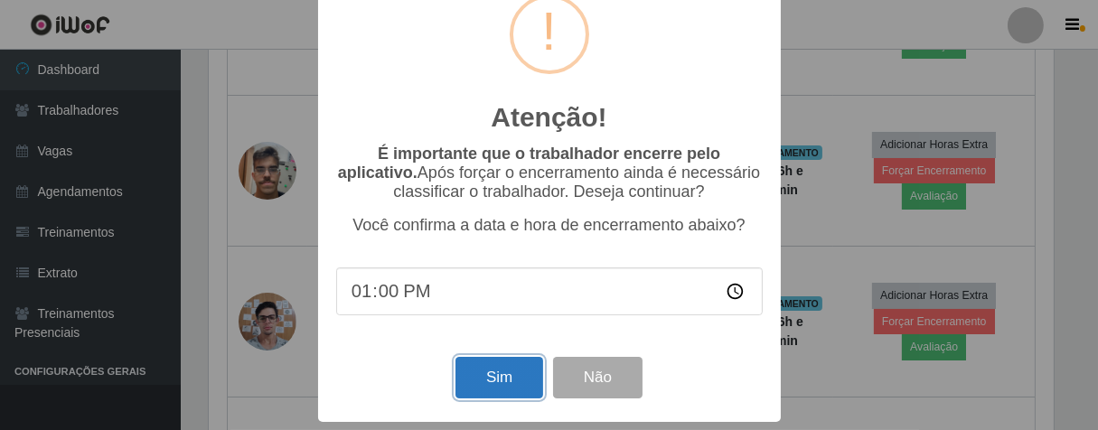
click at [492, 369] on button "Sim" at bounding box center [499, 378] width 88 height 42
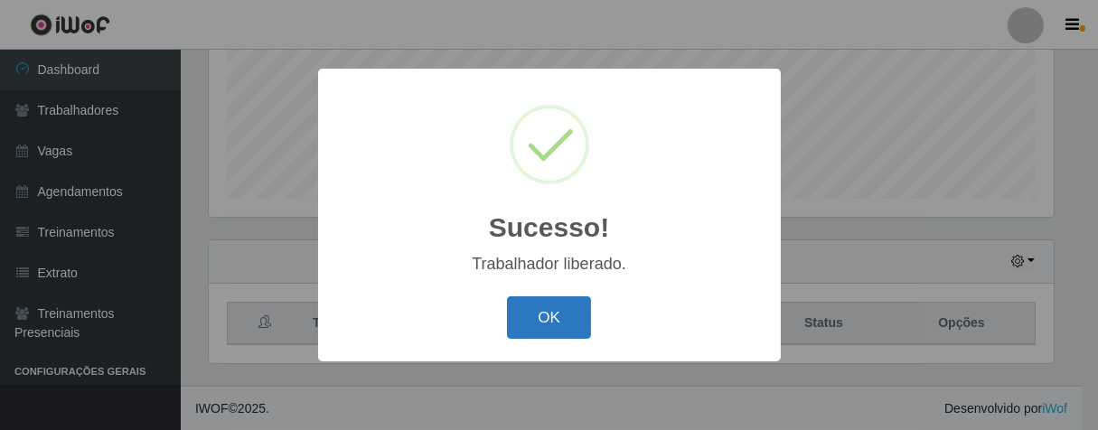
click at [542, 325] on button "OK" at bounding box center [549, 317] width 84 height 42
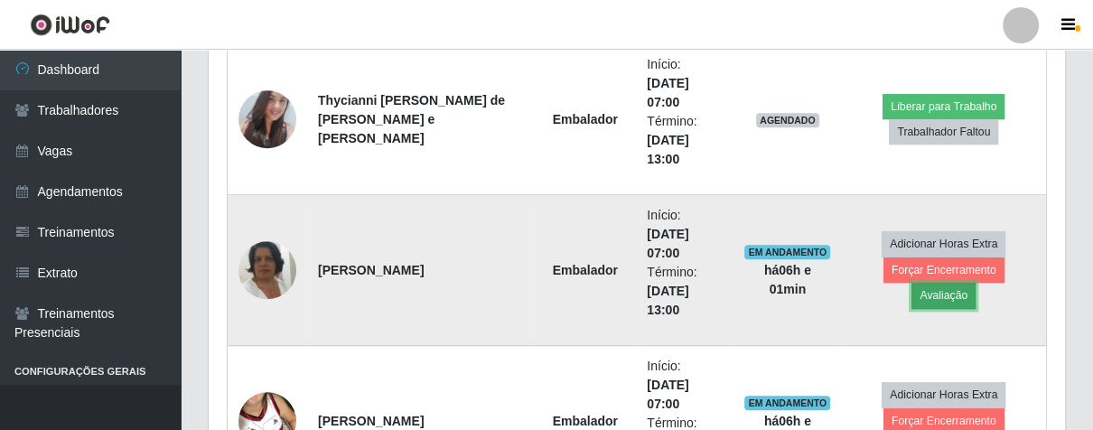
click at [976, 283] on button "Avaliação" at bounding box center [944, 295] width 64 height 25
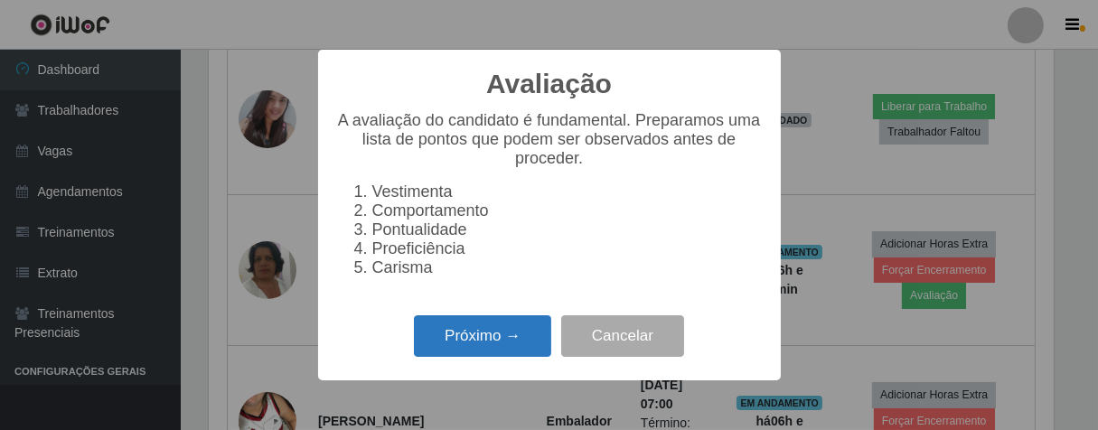
click at [502, 342] on button "Próximo →" at bounding box center [482, 336] width 137 height 42
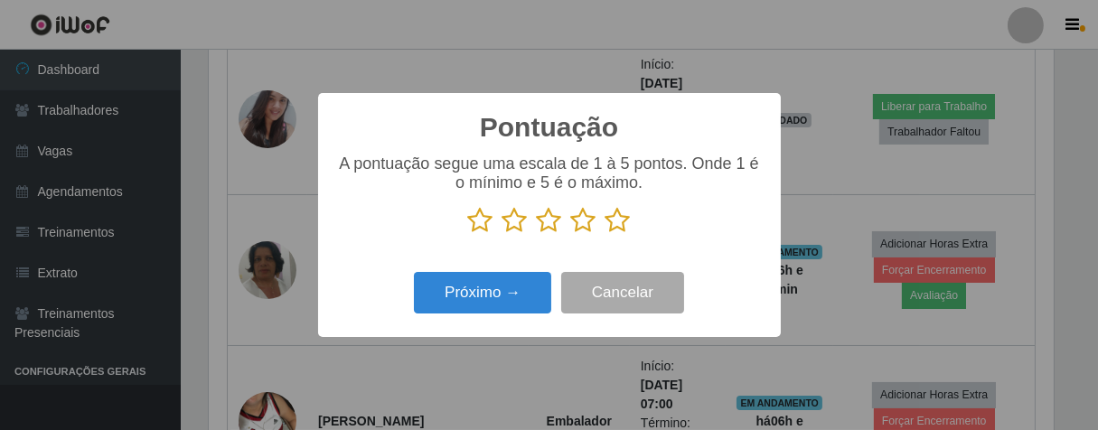
drag, startPoint x: 622, startPoint y: 228, endPoint x: 546, endPoint y: 255, distance: 80.6
click at [618, 230] on icon at bounding box center [617, 220] width 25 height 27
click at [605, 234] on input "radio" at bounding box center [605, 234] width 0 height 0
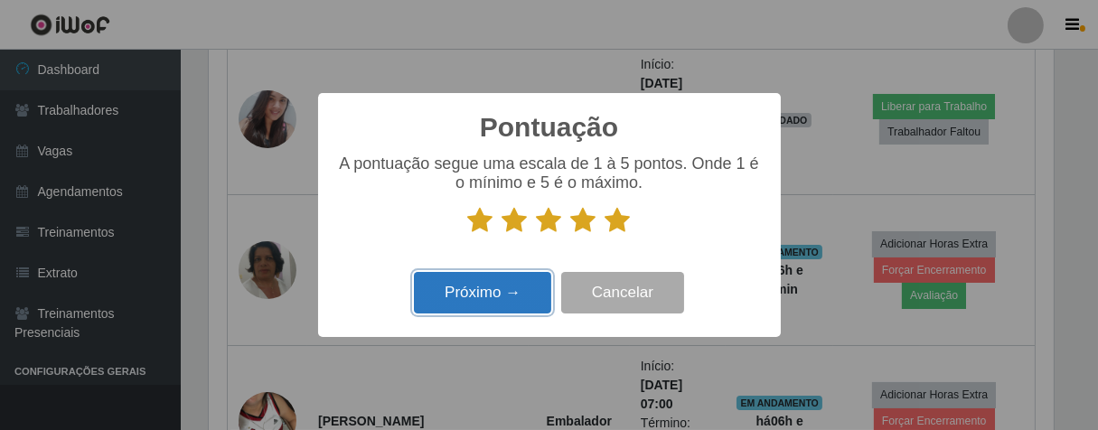
click at [488, 290] on button "Próximo →" at bounding box center [482, 293] width 137 height 42
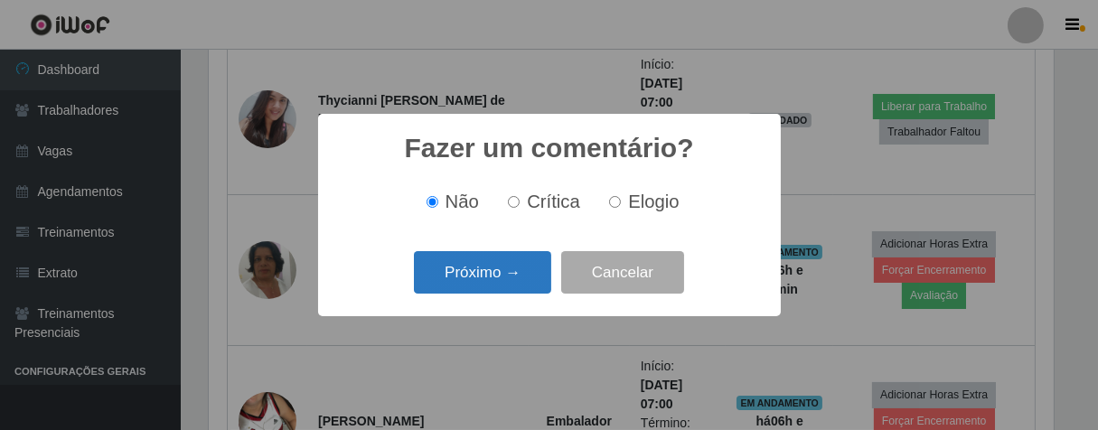
click at [501, 280] on button "Próximo →" at bounding box center [482, 272] width 137 height 42
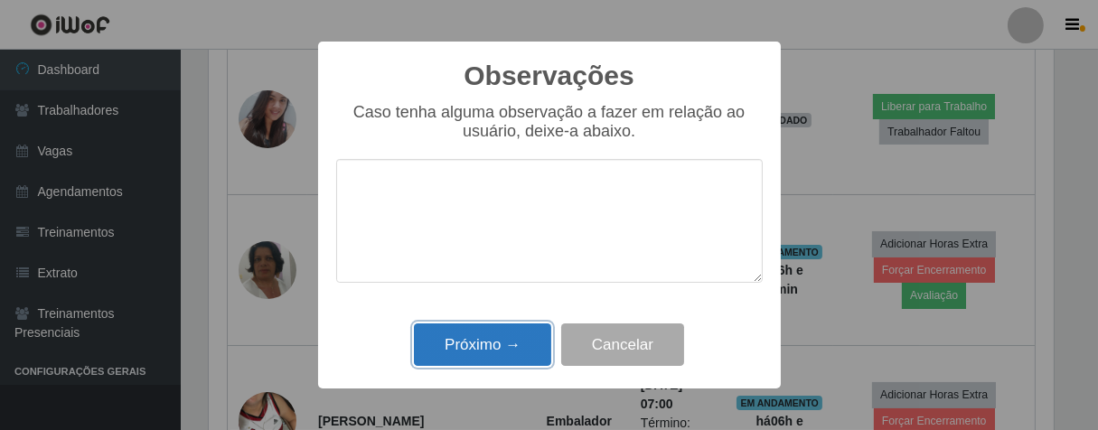
click at [508, 328] on button "Próximo →" at bounding box center [482, 344] width 137 height 42
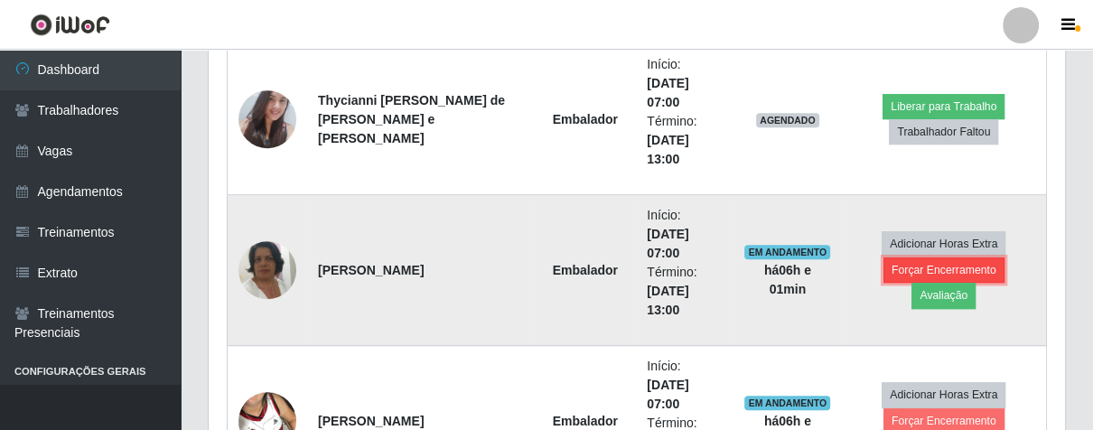
click at [884, 279] on button "Forçar Encerramento" at bounding box center [944, 270] width 121 height 25
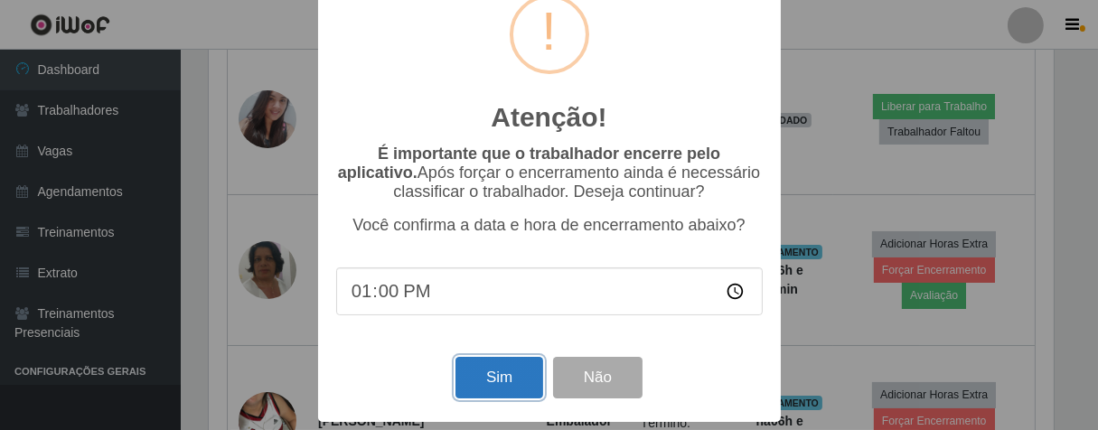
click at [498, 370] on button "Sim" at bounding box center [499, 378] width 88 height 42
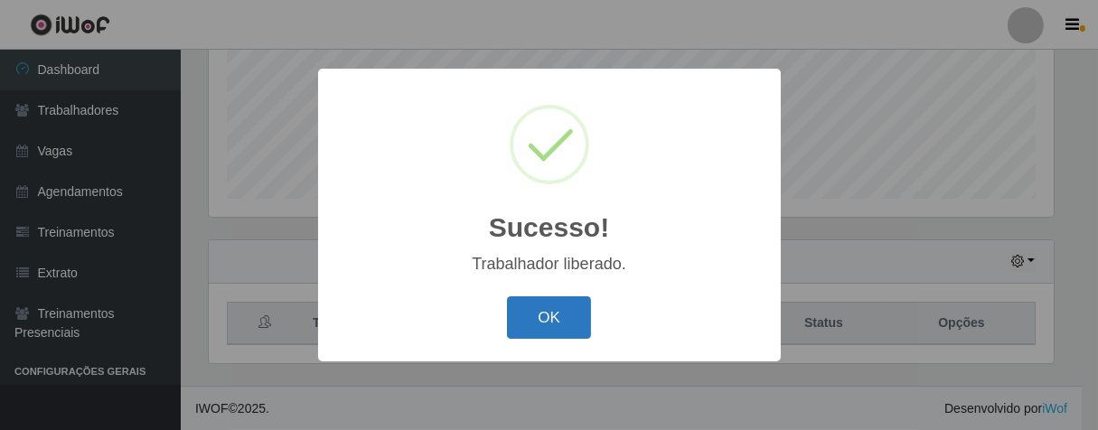
click at [562, 300] on button "OK" at bounding box center [549, 317] width 84 height 42
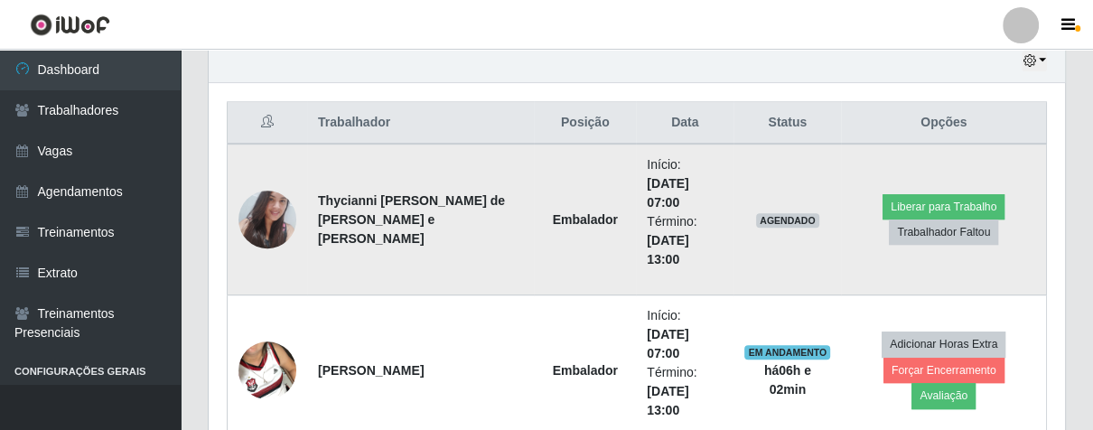
click at [283, 216] on img at bounding box center [268, 220] width 58 height 78
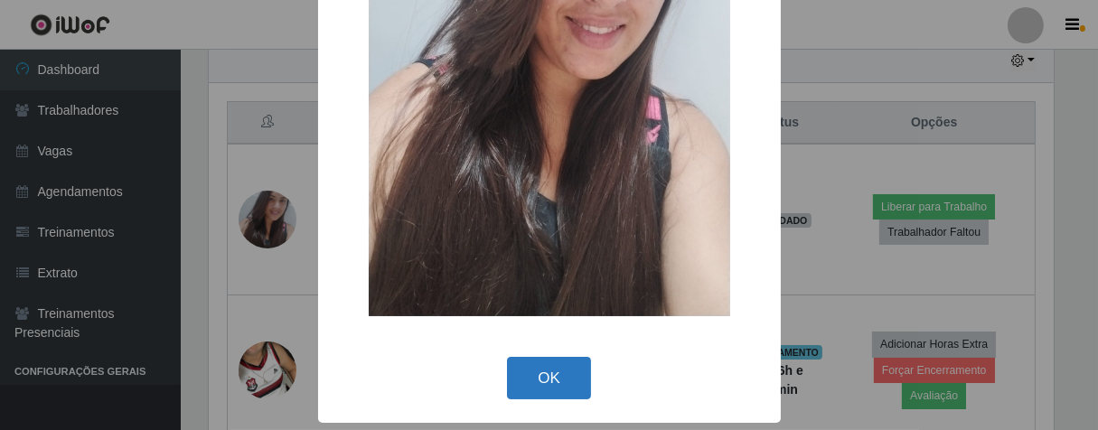
click at [511, 367] on button "OK" at bounding box center [549, 378] width 84 height 42
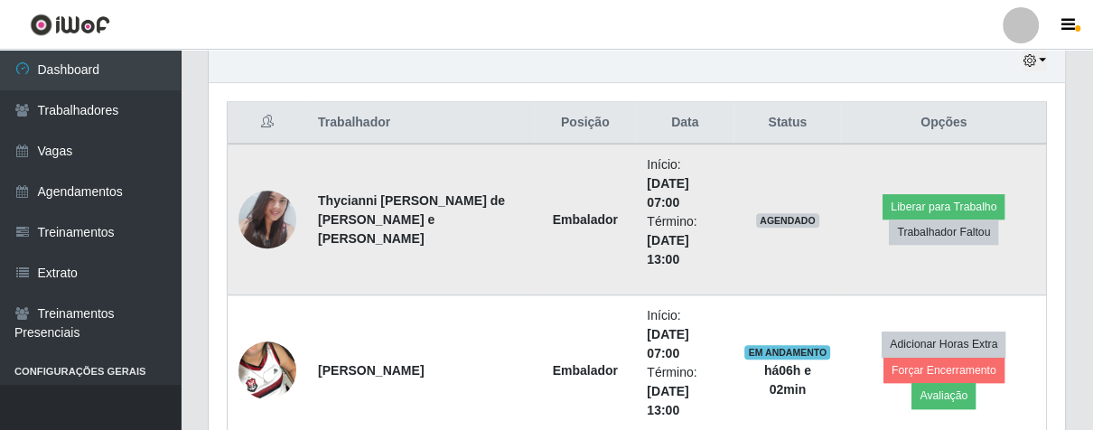
click at [267, 216] on img at bounding box center [268, 220] width 58 height 78
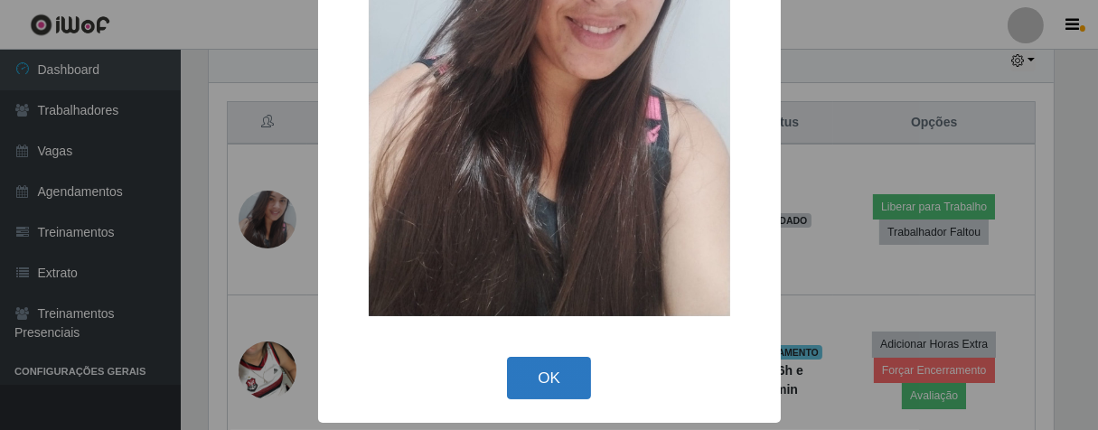
click at [521, 363] on button "OK" at bounding box center [549, 378] width 84 height 42
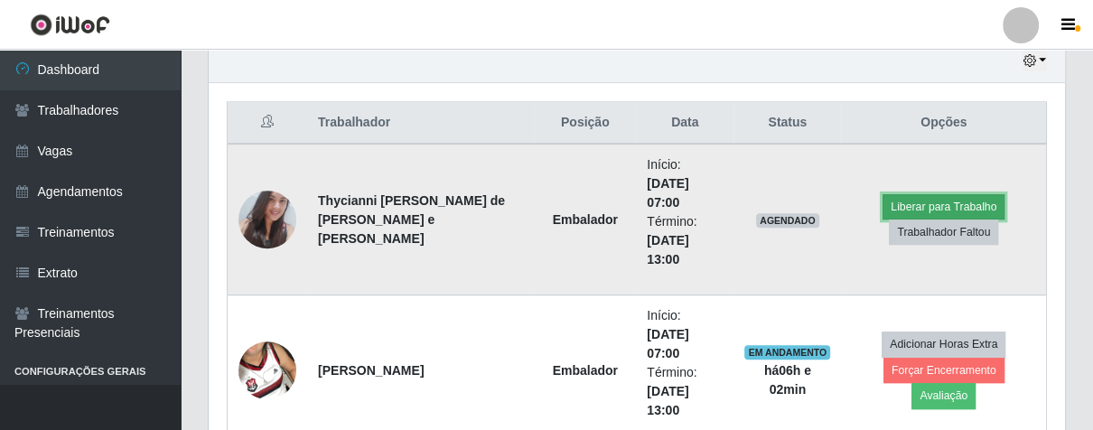
click at [890, 203] on button "Liberar para Trabalho" at bounding box center [944, 206] width 122 height 25
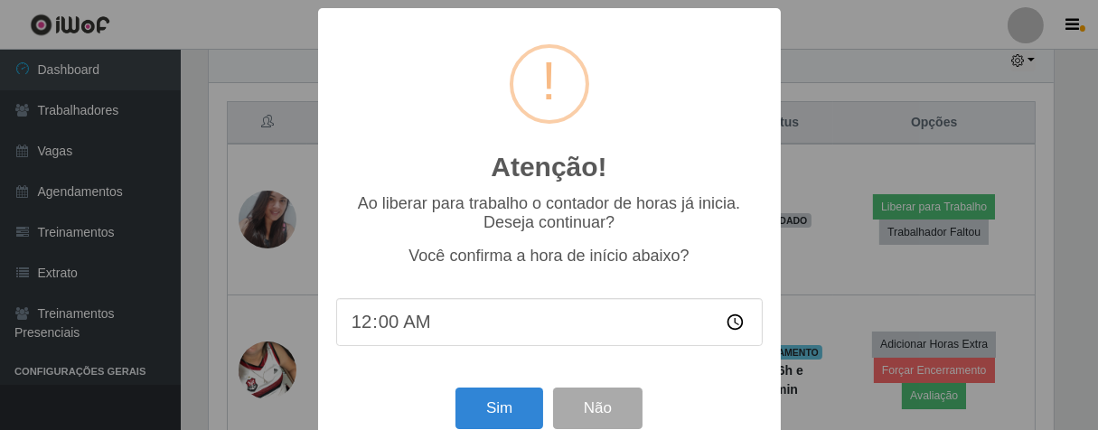
type input "07:00"
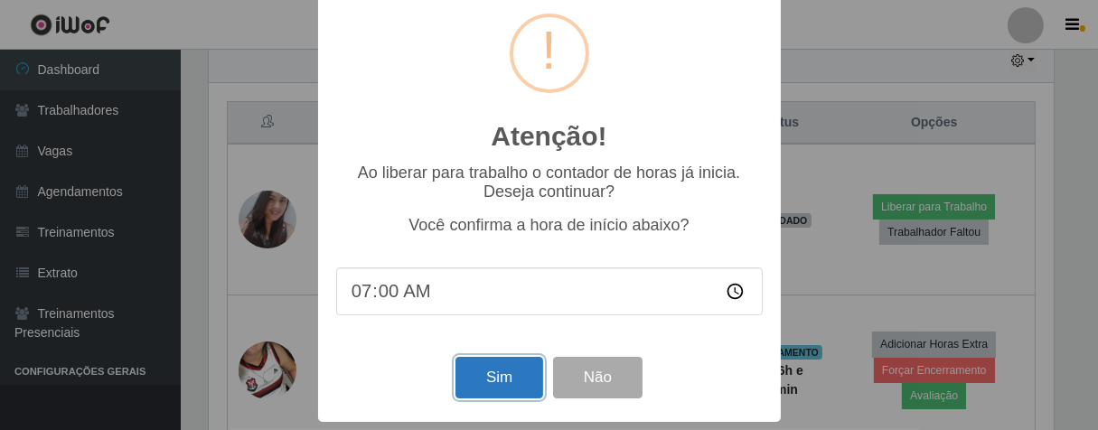
click at [490, 369] on button "Sim" at bounding box center [499, 378] width 88 height 42
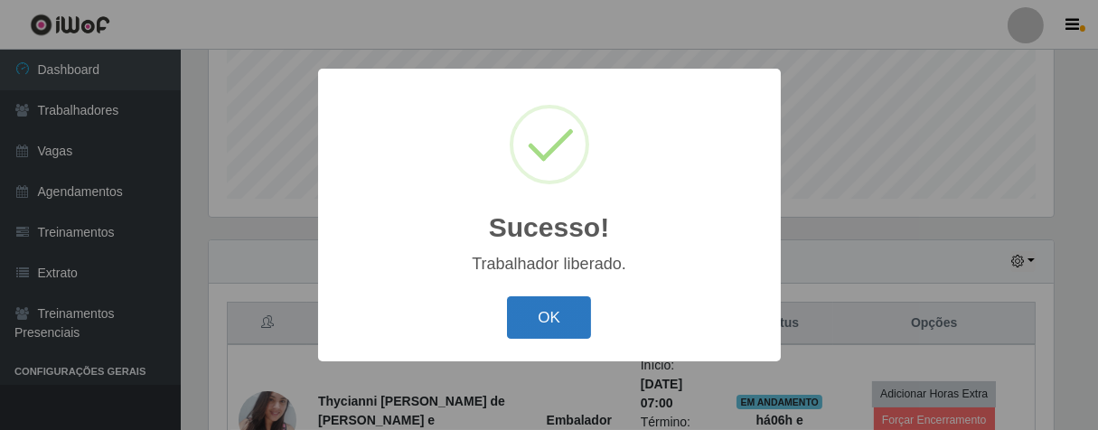
click at [576, 324] on button "OK" at bounding box center [549, 317] width 84 height 42
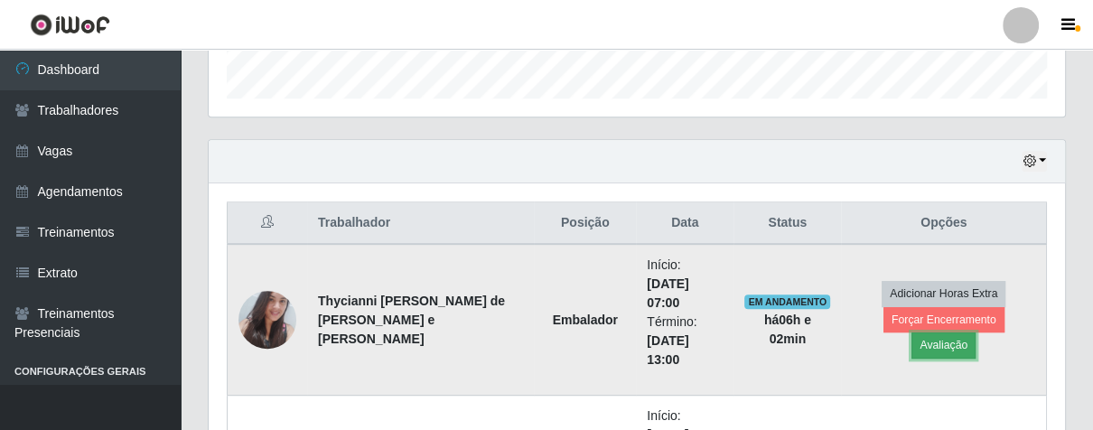
click at [976, 337] on button "Avaliação" at bounding box center [944, 345] width 64 height 25
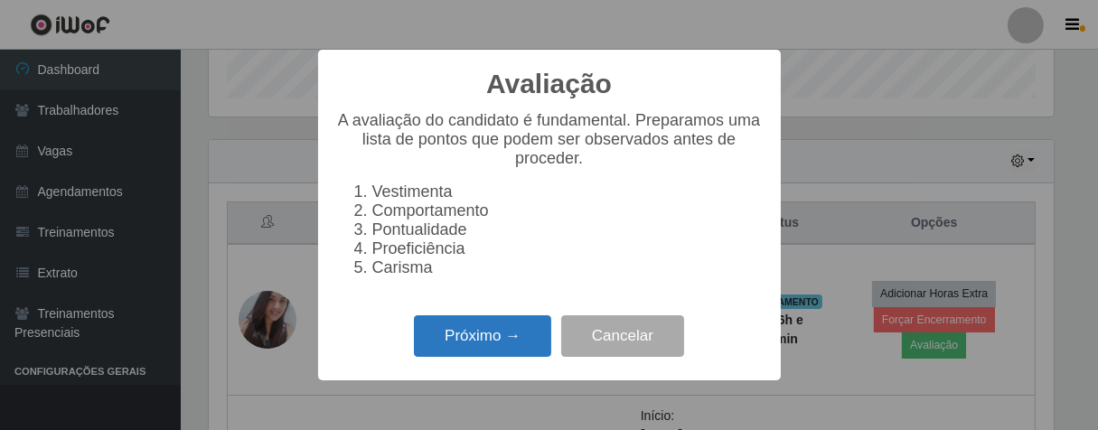
click at [454, 350] on button "Próximo →" at bounding box center [482, 336] width 137 height 42
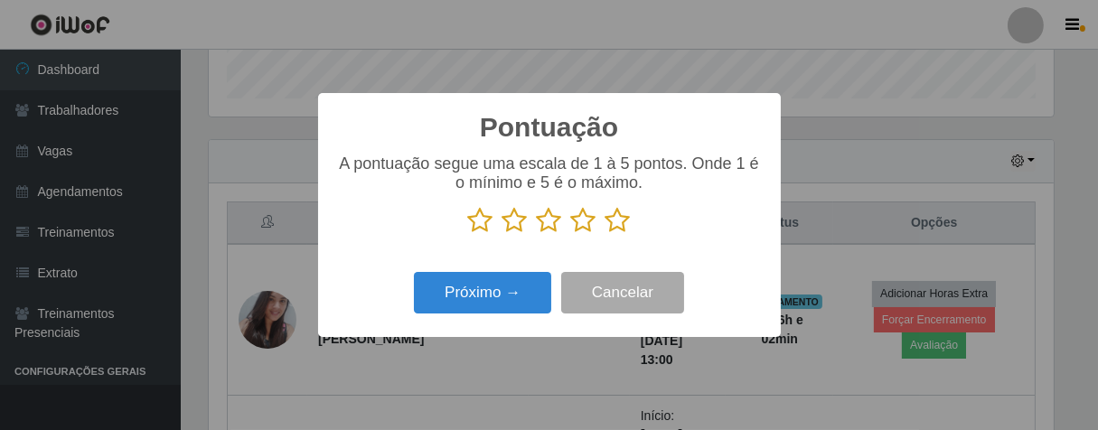
click at [611, 223] on icon at bounding box center [617, 220] width 25 height 27
click at [605, 234] on input "radio" at bounding box center [605, 234] width 0 height 0
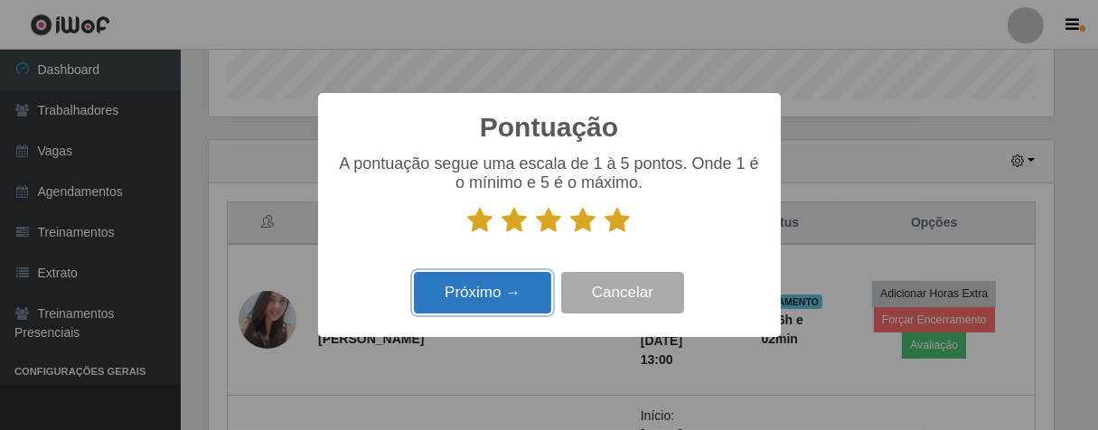
click at [469, 300] on button "Próximo →" at bounding box center [482, 293] width 137 height 42
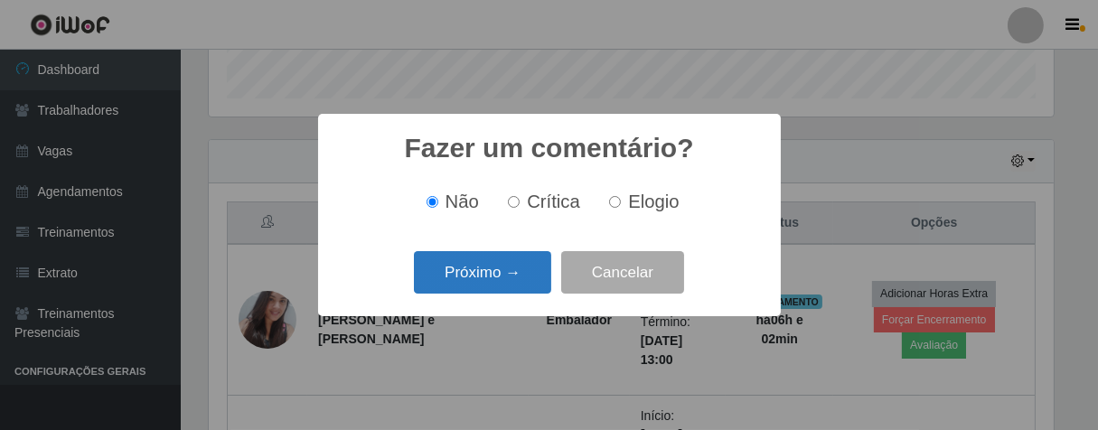
click at [498, 273] on button "Próximo →" at bounding box center [482, 272] width 137 height 42
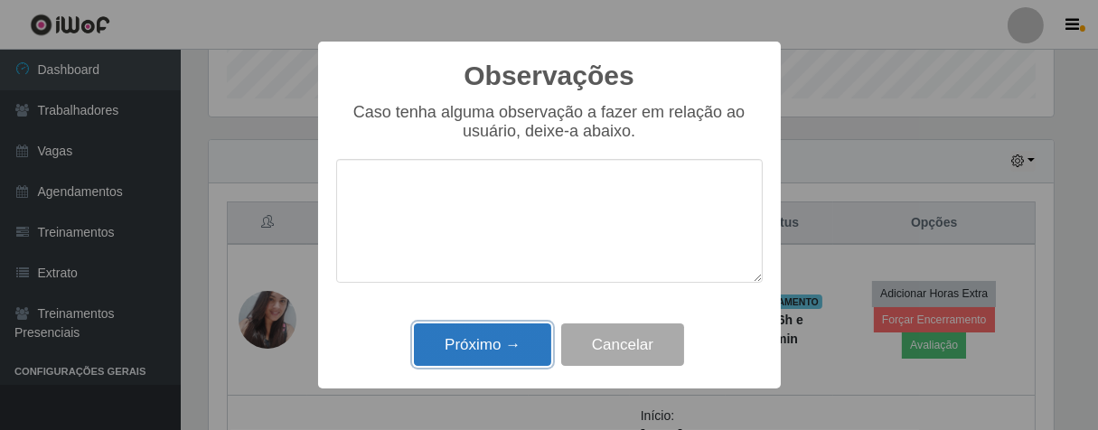
click at [456, 341] on button "Próximo →" at bounding box center [482, 344] width 137 height 42
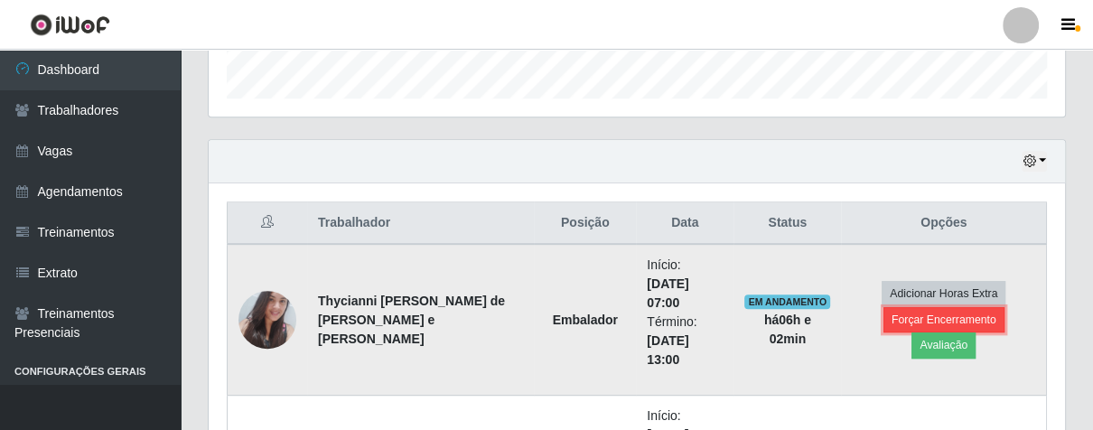
click at [884, 332] on button "Forçar Encerramento" at bounding box center [944, 319] width 121 height 25
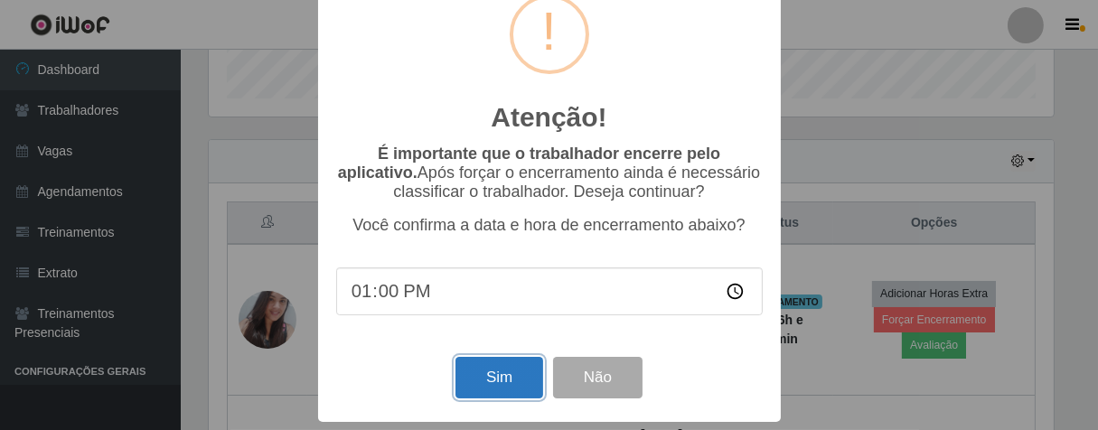
click at [484, 365] on button "Sim" at bounding box center [499, 378] width 88 height 42
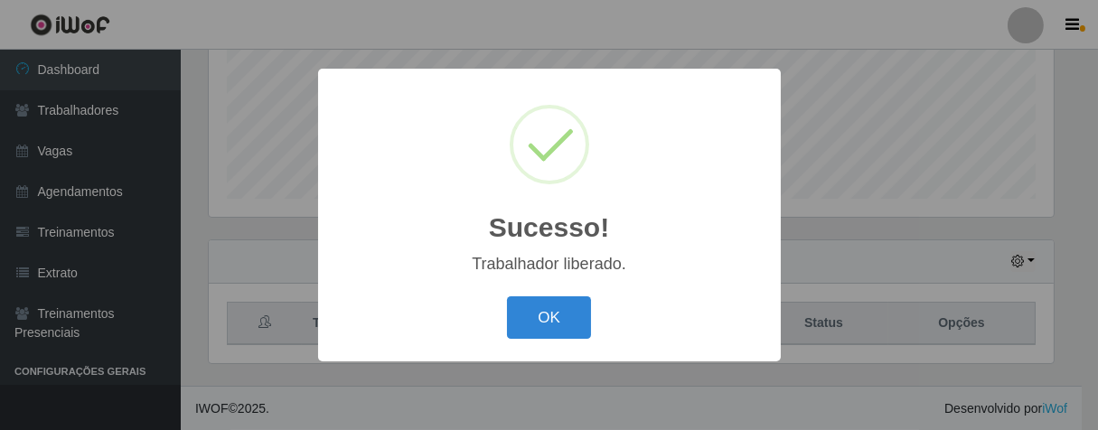
click at [560, 308] on button "OK" at bounding box center [549, 317] width 84 height 42
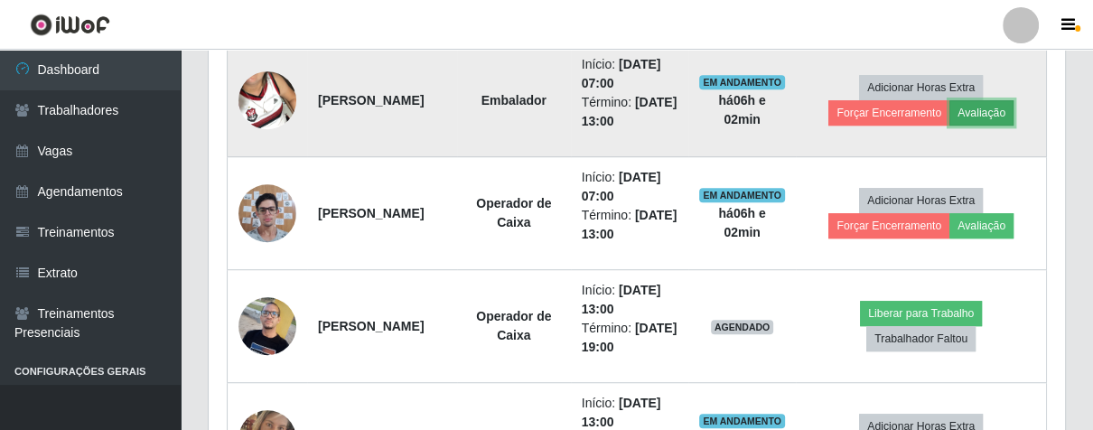
click at [981, 100] on button "Avaliação" at bounding box center [982, 112] width 64 height 25
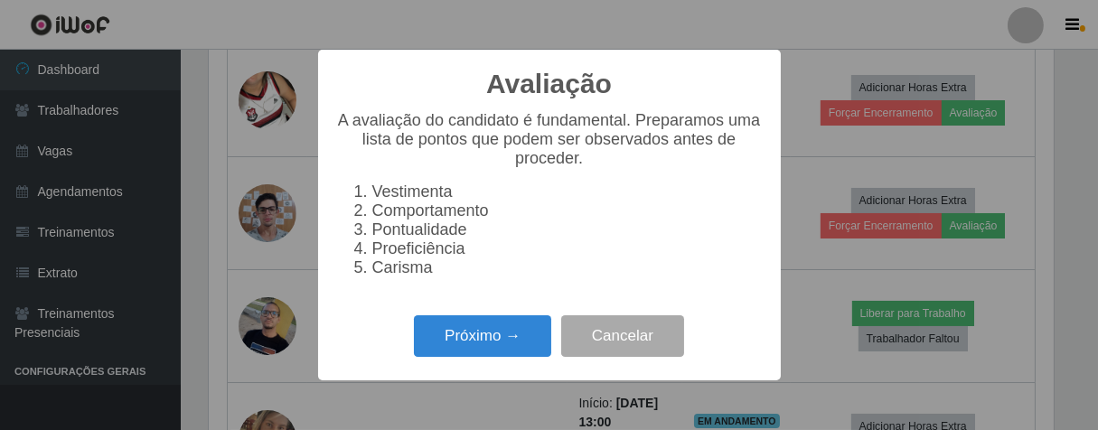
click at [256, 85] on div "Avaliação × A avaliação do candidato é fundamental. Preparamos uma lista de pon…" at bounding box center [549, 215] width 1098 height 430
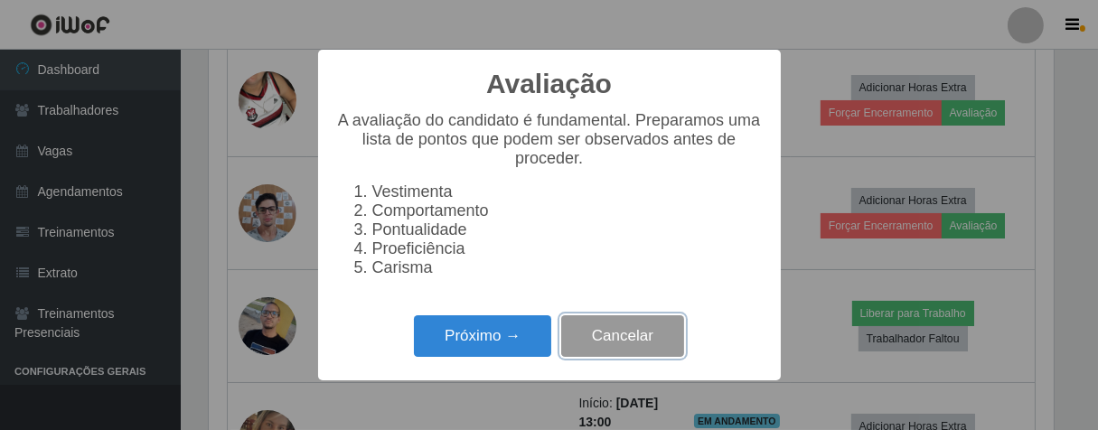
click at [595, 348] on button "Cancelar" at bounding box center [622, 336] width 123 height 42
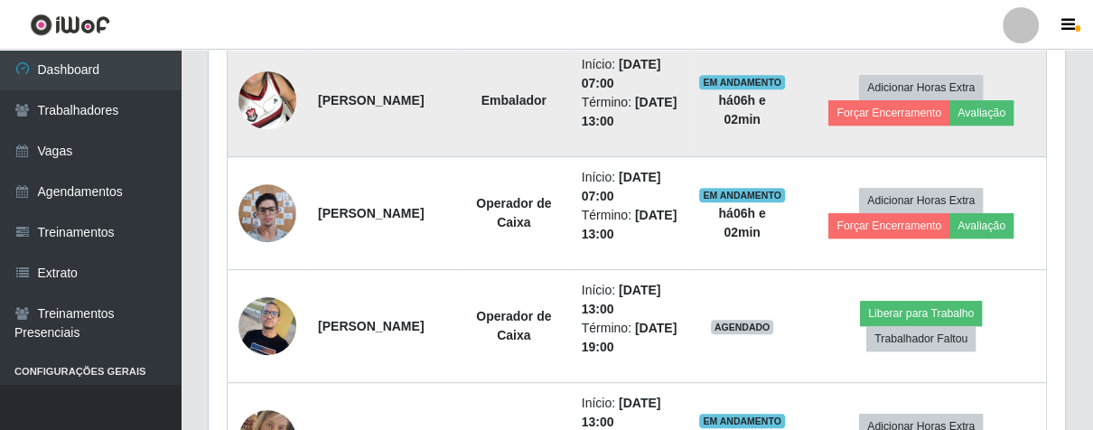
click at [254, 101] on img at bounding box center [268, 100] width 58 height 103
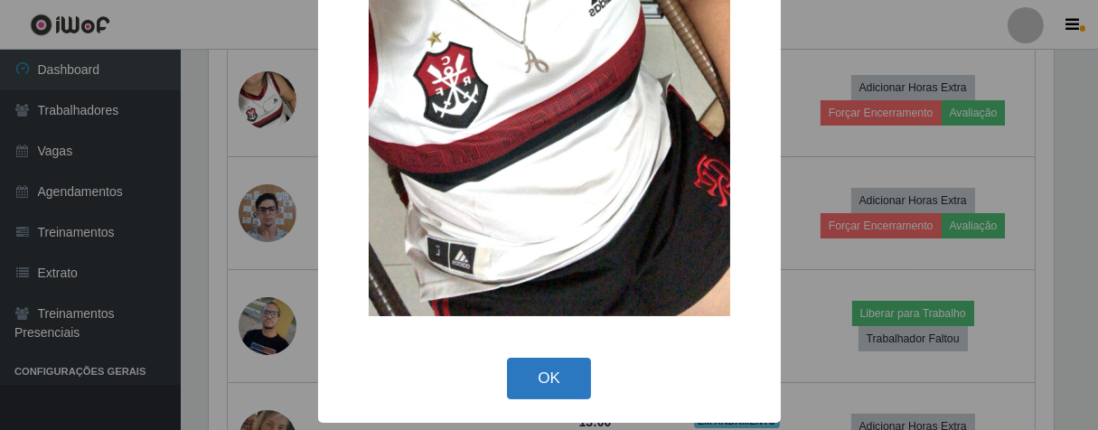
click at [560, 364] on button "OK" at bounding box center [549, 379] width 84 height 42
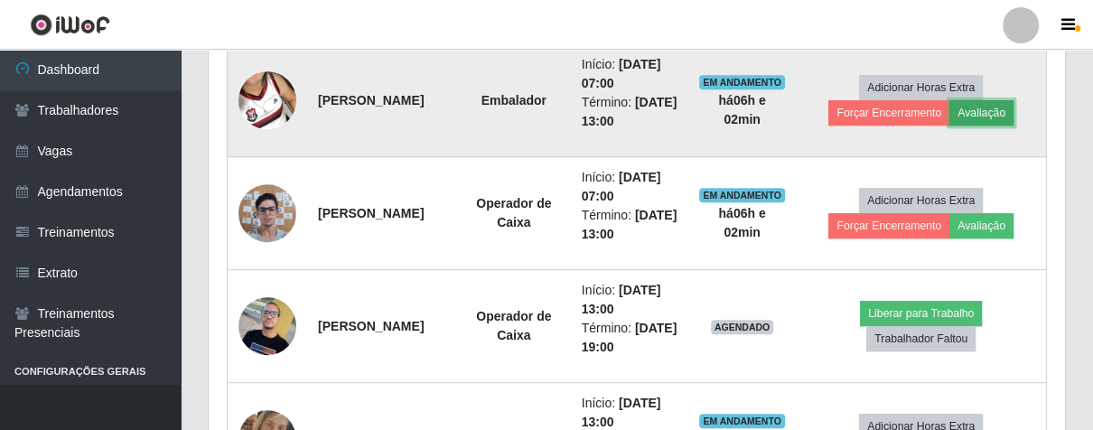
click at [989, 107] on button "Avaliação" at bounding box center [982, 112] width 64 height 25
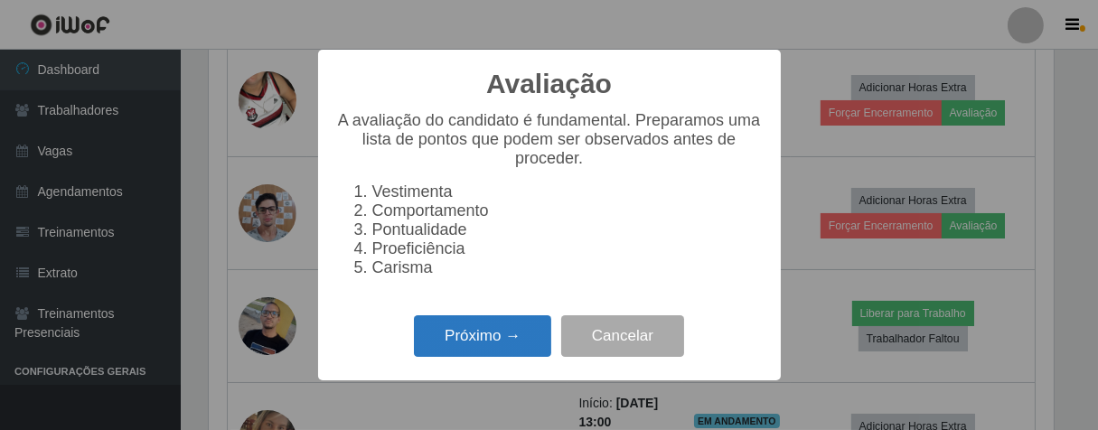
click at [473, 336] on button "Próximo →" at bounding box center [482, 336] width 137 height 42
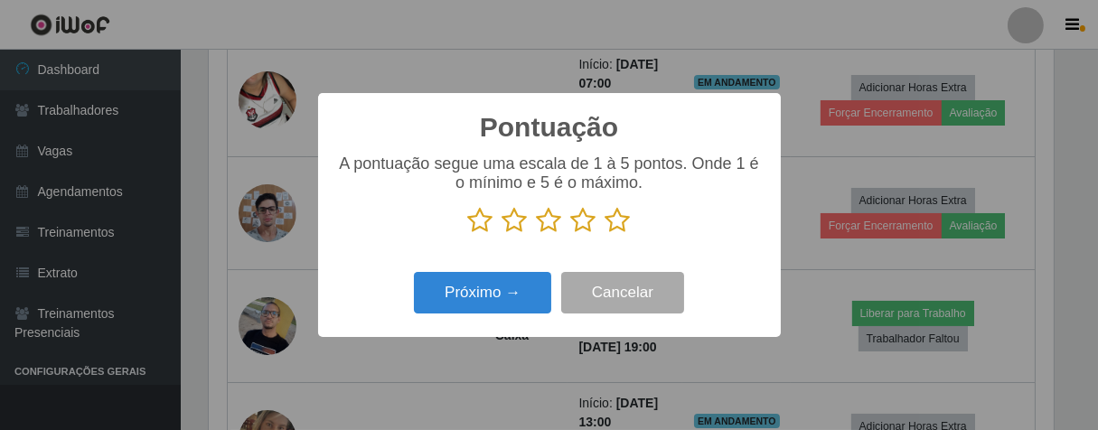
click at [614, 225] on icon at bounding box center [617, 220] width 25 height 27
click at [605, 234] on input "radio" at bounding box center [605, 234] width 0 height 0
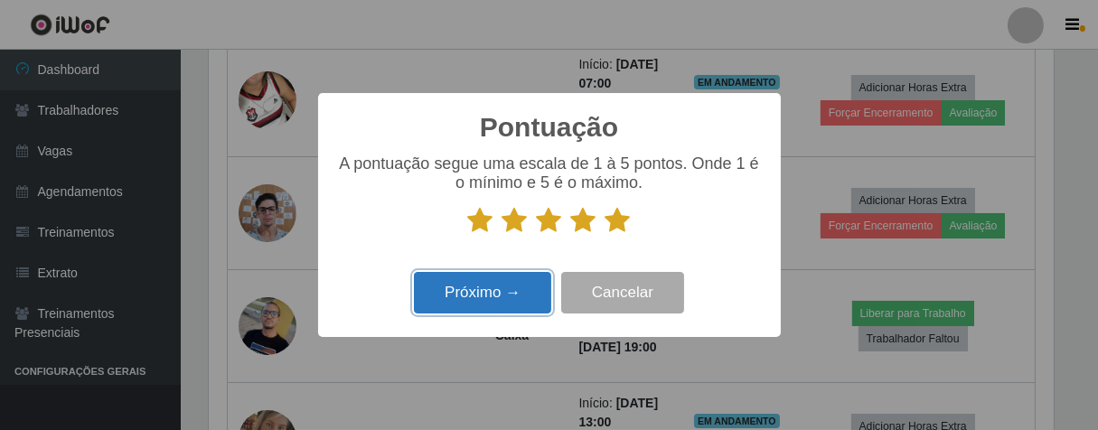
click at [488, 288] on button "Próximo →" at bounding box center [482, 293] width 137 height 42
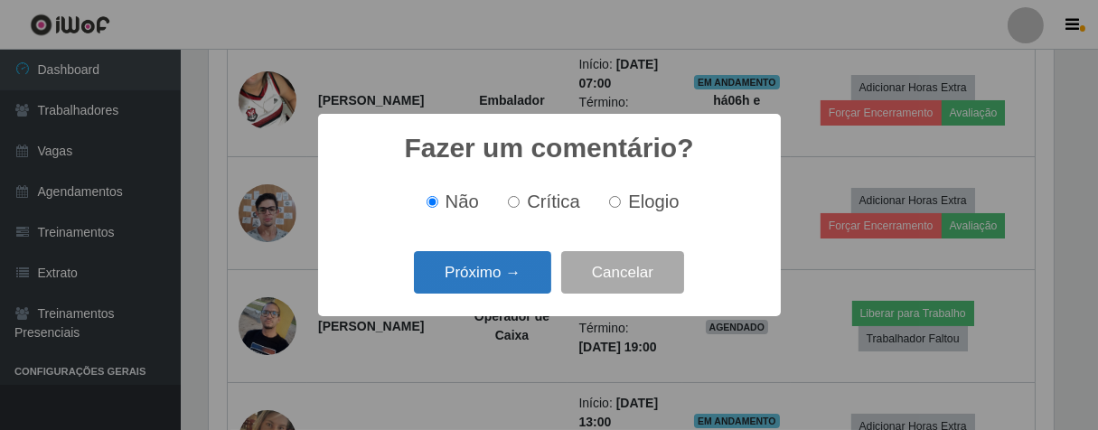
click at [511, 271] on button "Próximo →" at bounding box center [482, 272] width 137 height 42
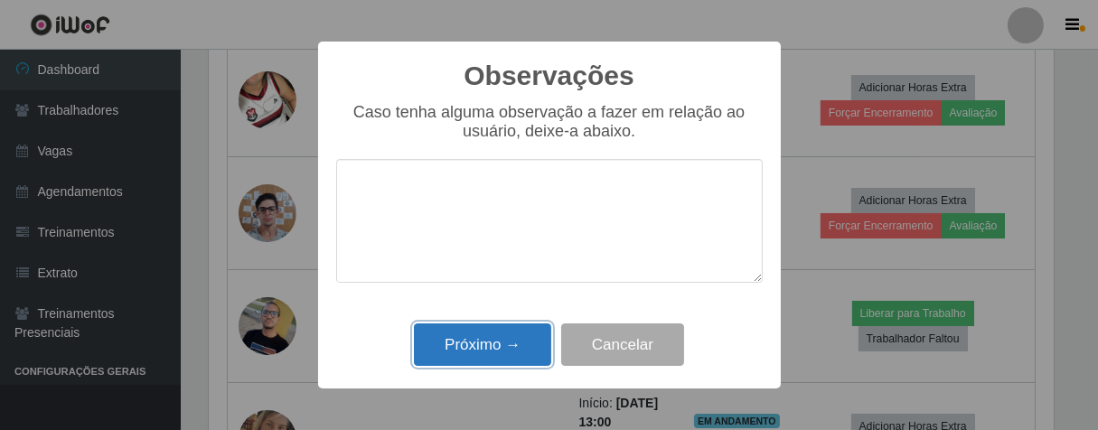
click at [506, 340] on button "Próximo →" at bounding box center [482, 344] width 137 height 42
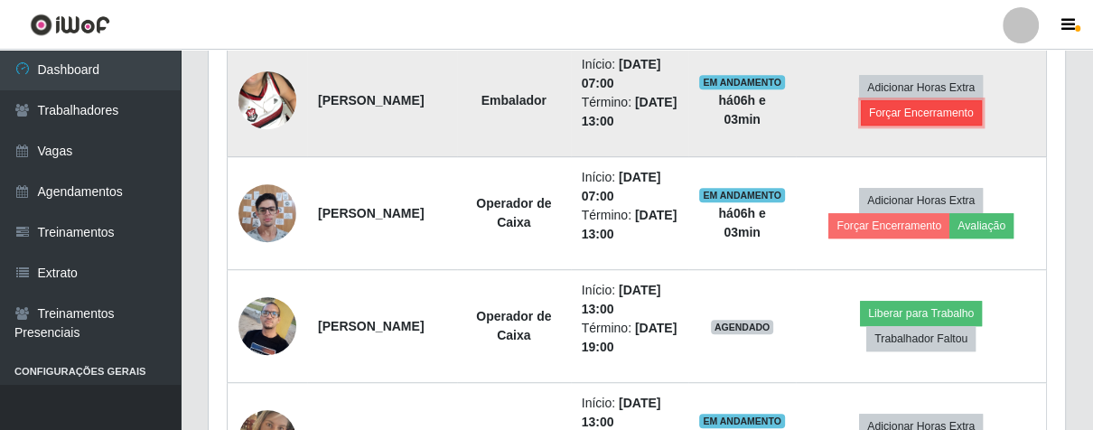
click at [890, 103] on button "Forçar Encerramento" at bounding box center [921, 112] width 121 height 25
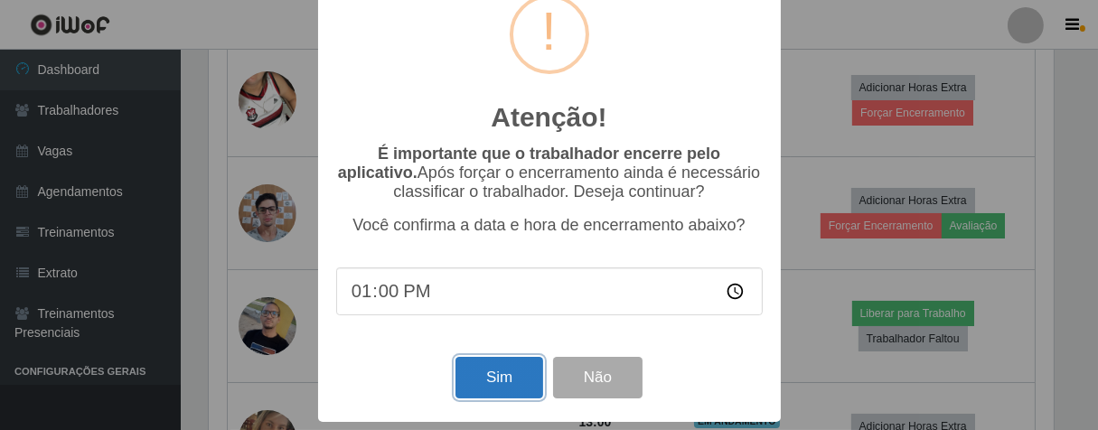
click at [492, 378] on button "Sim" at bounding box center [499, 378] width 88 height 42
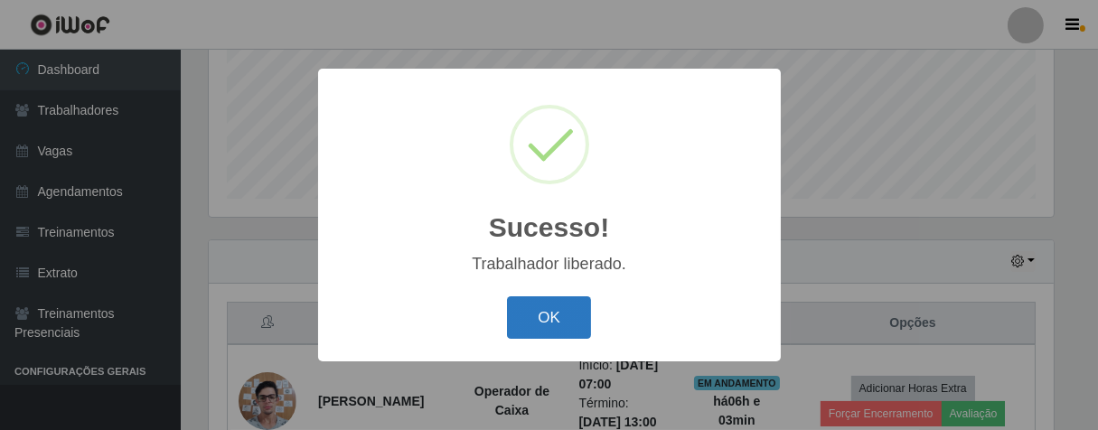
click at [557, 330] on button "OK" at bounding box center [549, 317] width 84 height 42
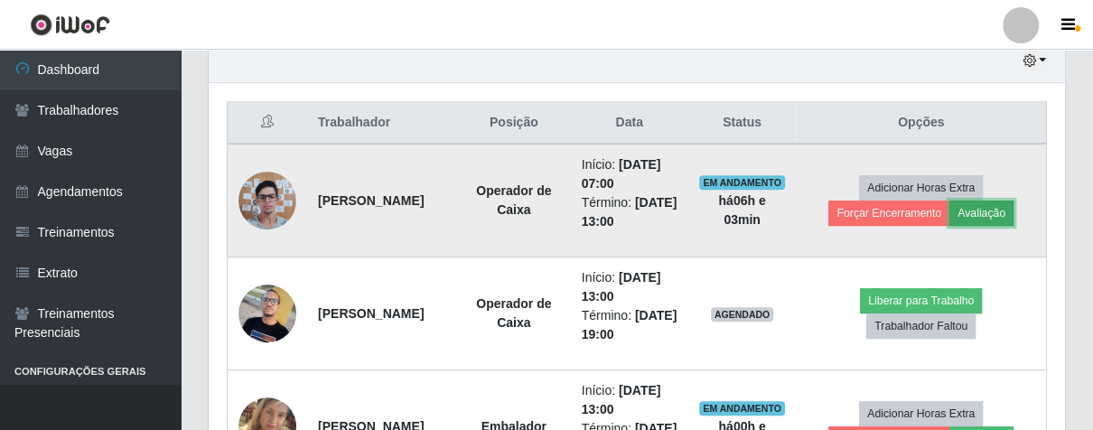
click at [983, 203] on button "Avaliação" at bounding box center [982, 213] width 64 height 25
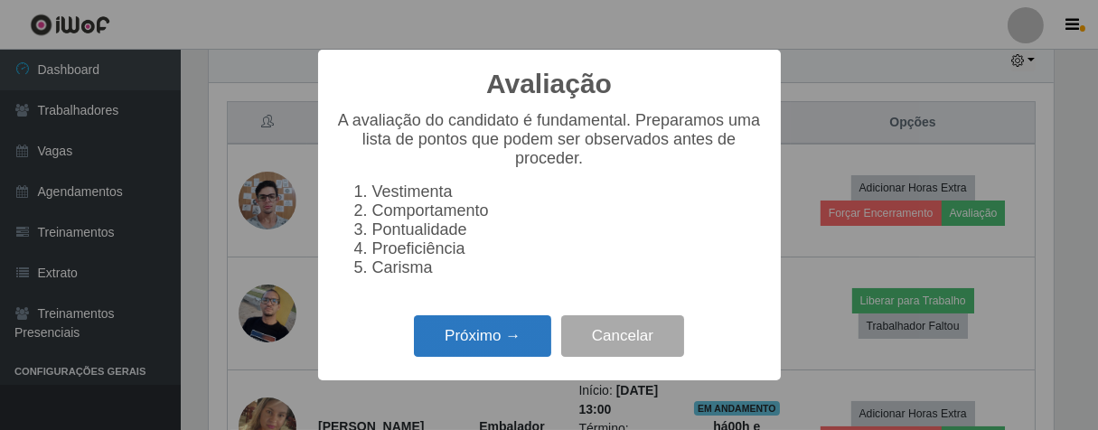
click at [455, 358] on button "Próximo →" at bounding box center [482, 336] width 137 height 42
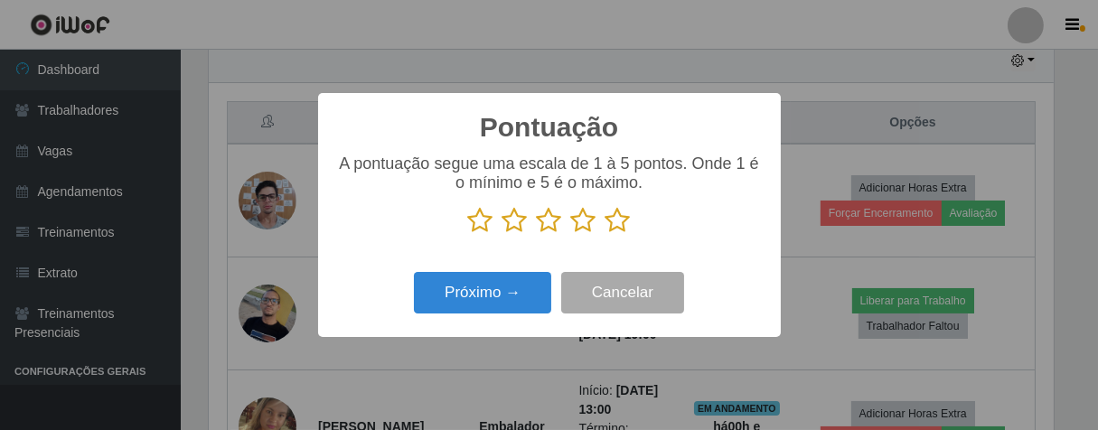
click at [617, 227] on icon at bounding box center [617, 220] width 25 height 27
click at [605, 234] on input "radio" at bounding box center [605, 234] width 0 height 0
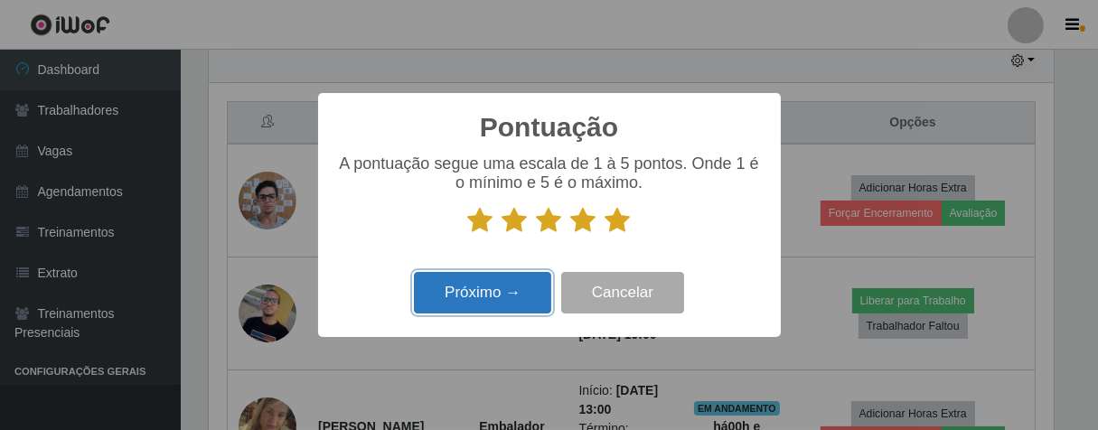
click at [447, 297] on button "Próximo →" at bounding box center [482, 293] width 137 height 42
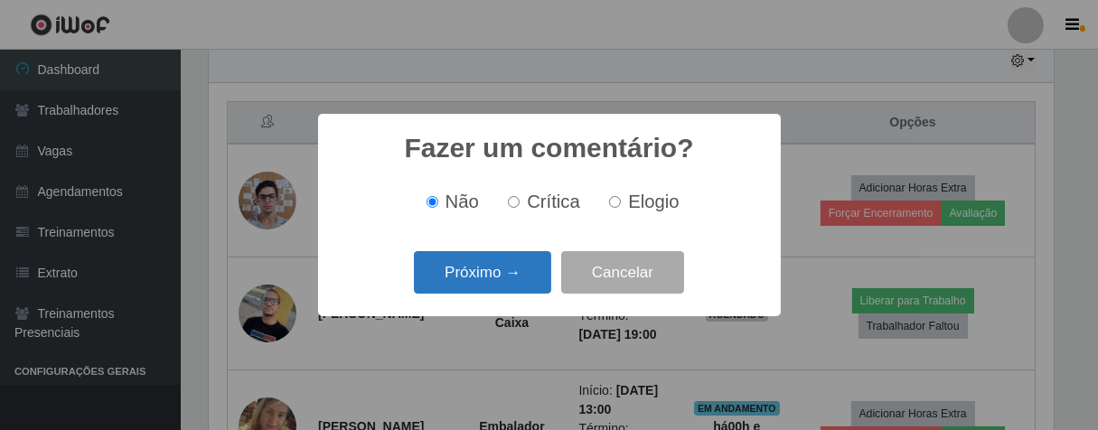
click at [486, 279] on button "Próximo →" at bounding box center [482, 272] width 137 height 42
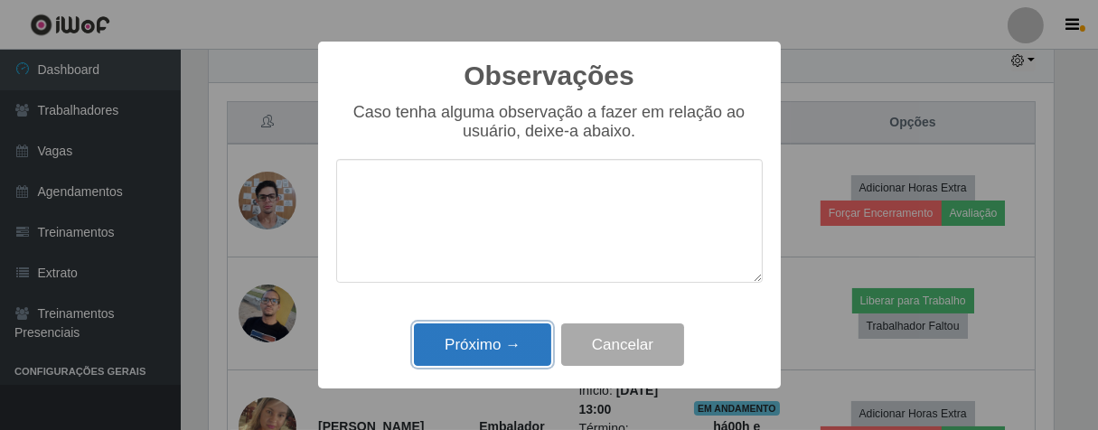
click at [499, 342] on button "Próximo →" at bounding box center [482, 344] width 137 height 42
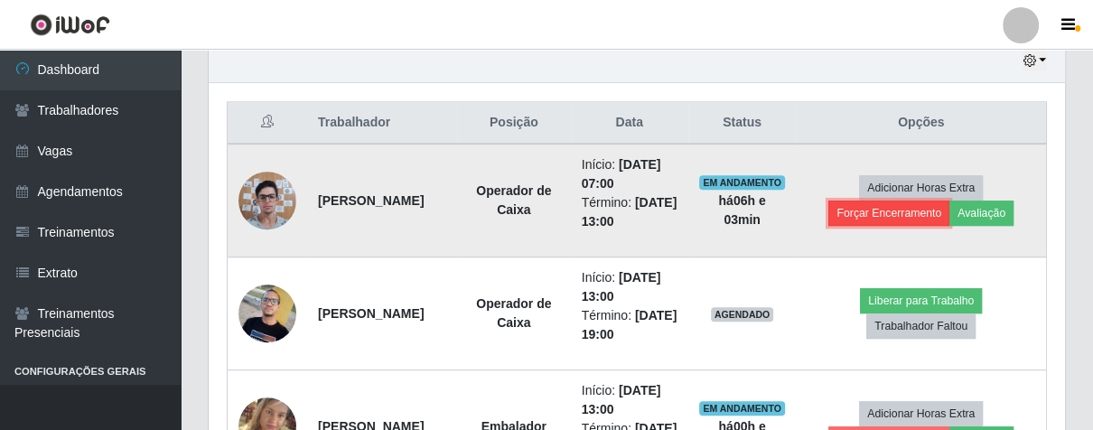
click at [876, 211] on button "Forçar Encerramento" at bounding box center [889, 213] width 121 height 25
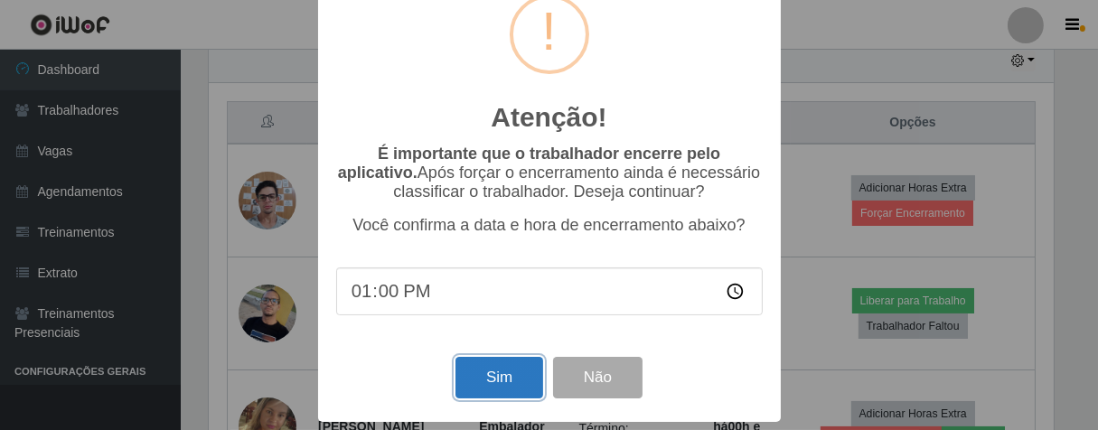
click at [475, 367] on button "Sim" at bounding box center [499, 378] width 88 height 42
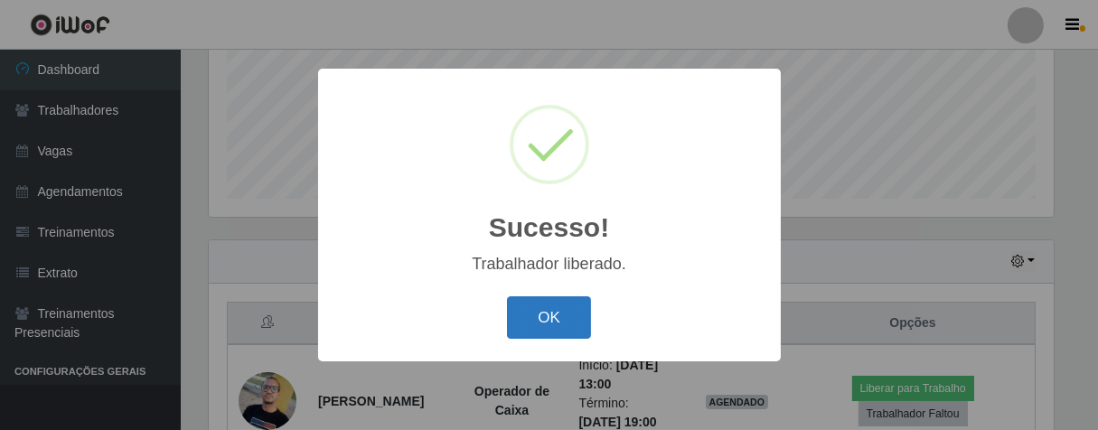
click at [527, 325] on button "OK" at bounding box center [549, 317] width 84 height 42
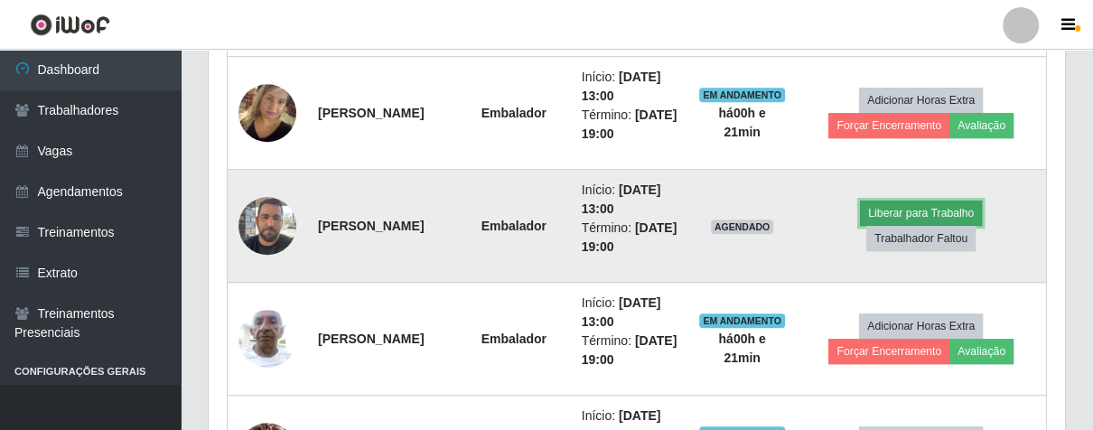
click at [900, 208] on button "Liberar para Trabalho" at bounding box center [921, 213] width 122 height 25
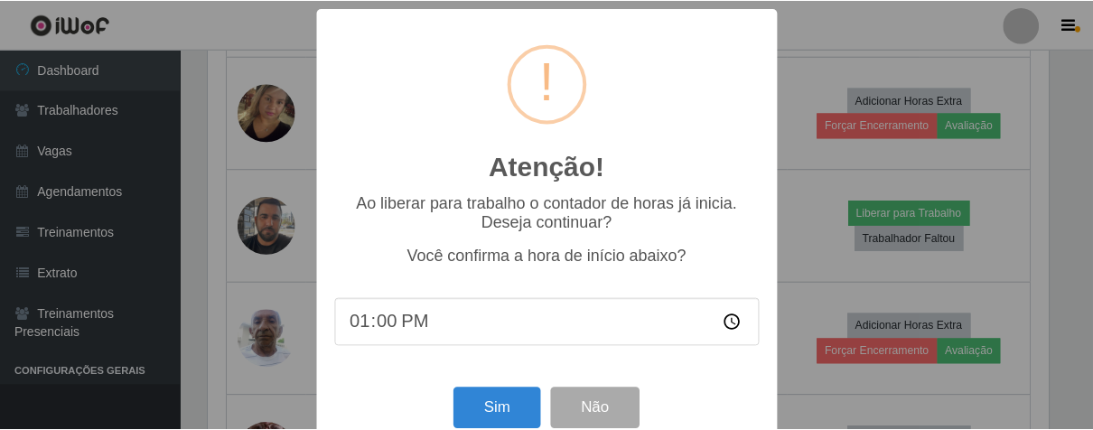
scroll to position [40, 0]
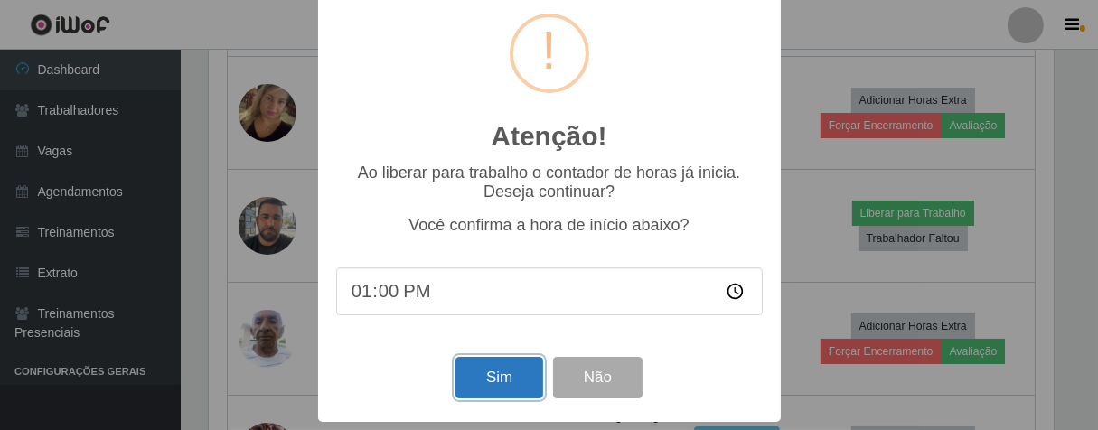
click at [514, 379] on button "Sim" at bounding box center [499, 378] width 88 height 42
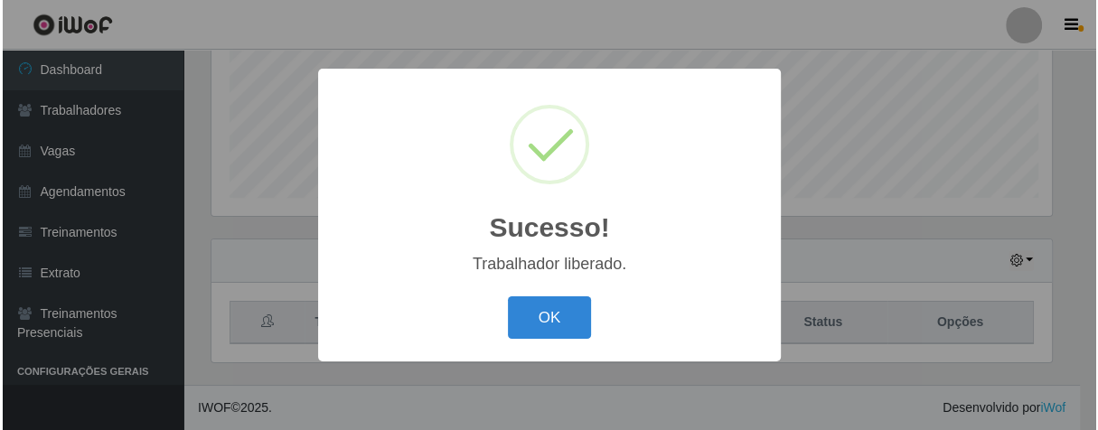
scroll to position [374, 846]
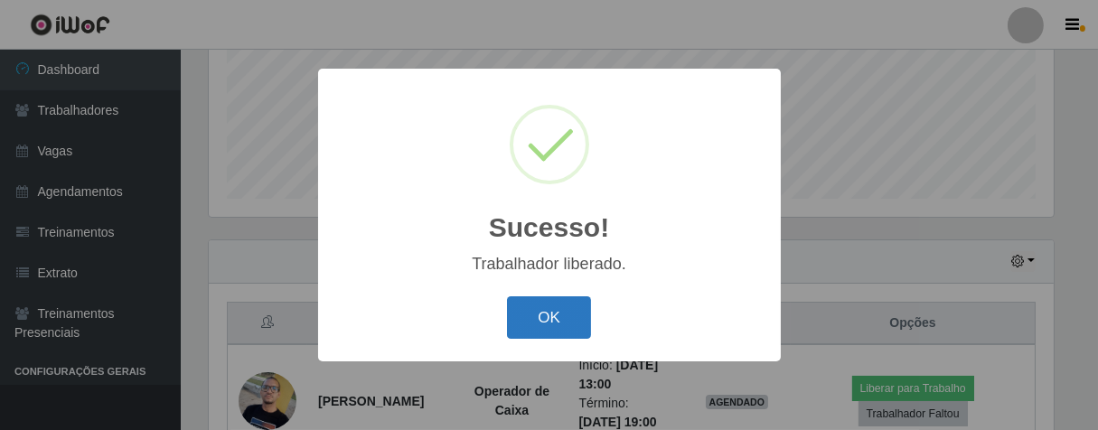
click at [569, 314] on button "OK" at bounding box center [549, 317] width 84 height 42
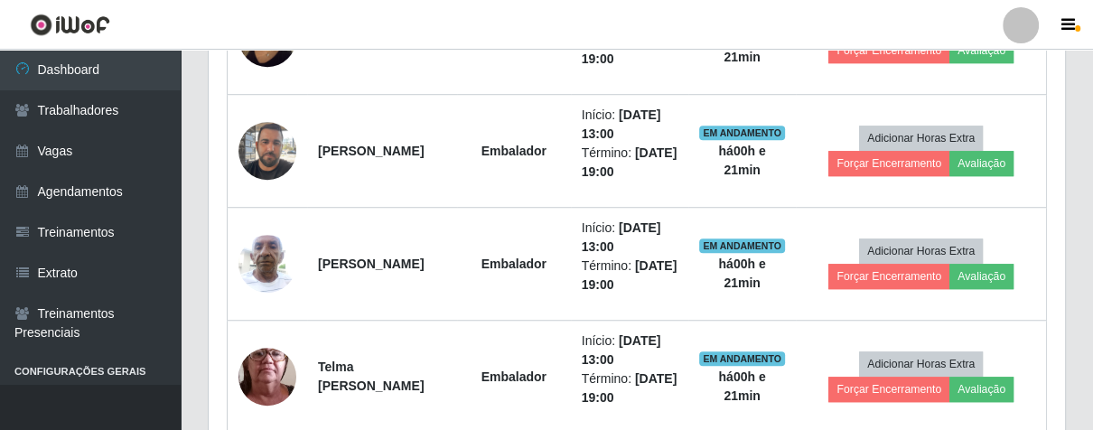
scroll to position [723, 0]
